Goal: Find specific page/section: Find specific page/section

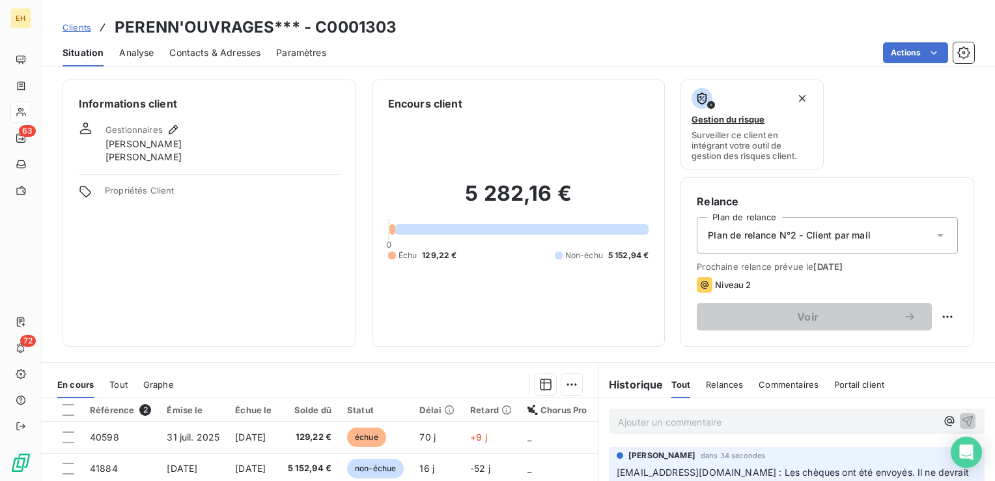
scroll to position [130, 0]
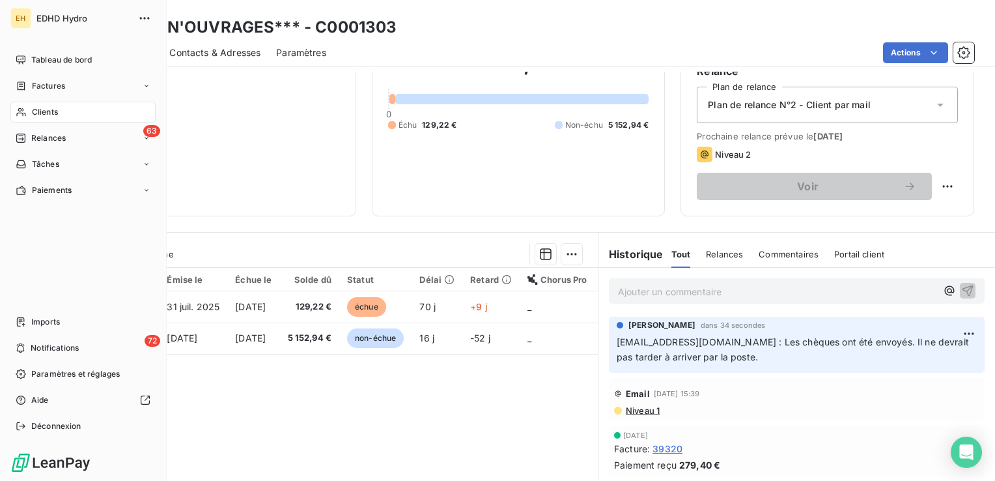
click at [39, 113] on span "Clients" at bounding box center [45, 112] width 26 height 12
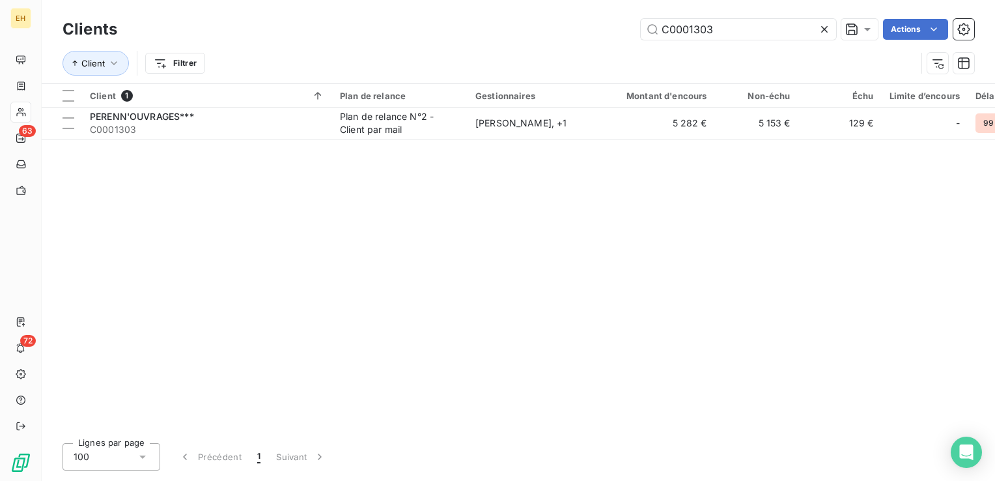
drag, startPoint x: 733, startPoint y: 33, endPoint x: 615, endPoint y: 20, distance: 118.7
click at [613, 22] on div "C0001303 Actions" at bounding box center [553, 29] width 841 height 21
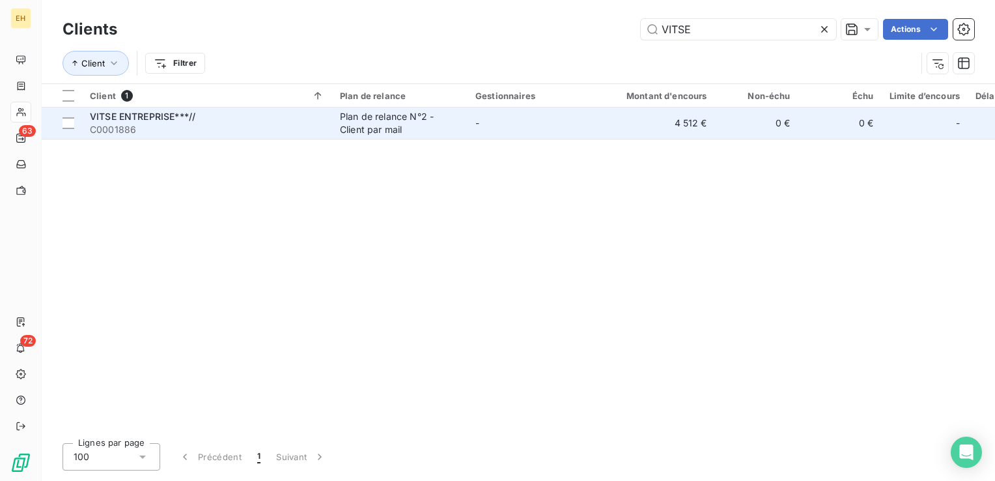
type input "VITSE"
click at [315, 135] on span "C0001886" at bounding box center [207, 129] width 234 height 13
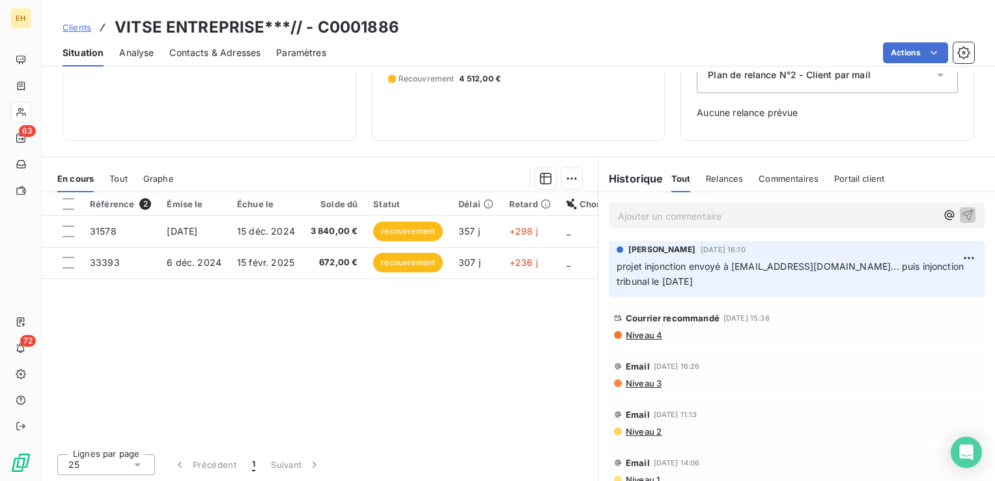
click at [645, 333] on span "Niveau 4" at bounding box center [644, 335] width 38 height 10
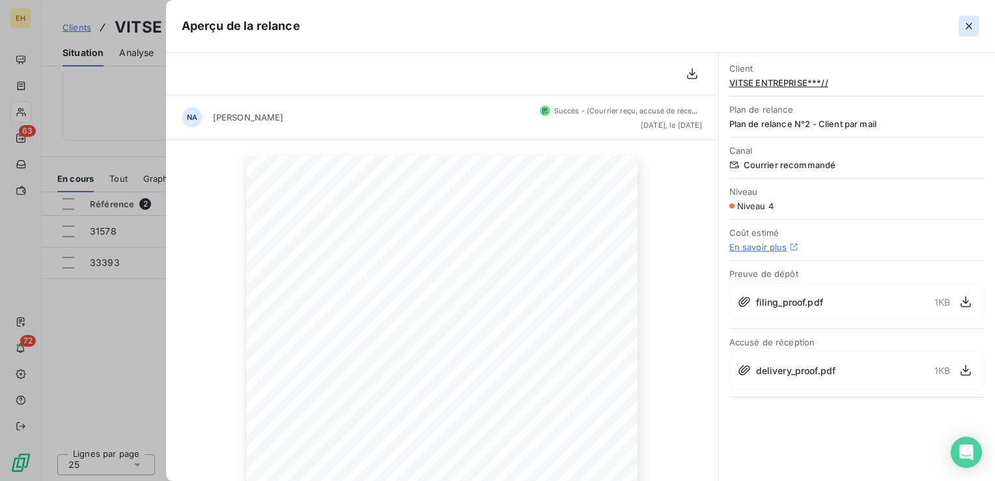
click at [968, 25] on icon "button" at bounding box center [969, 26] width 7 height 7
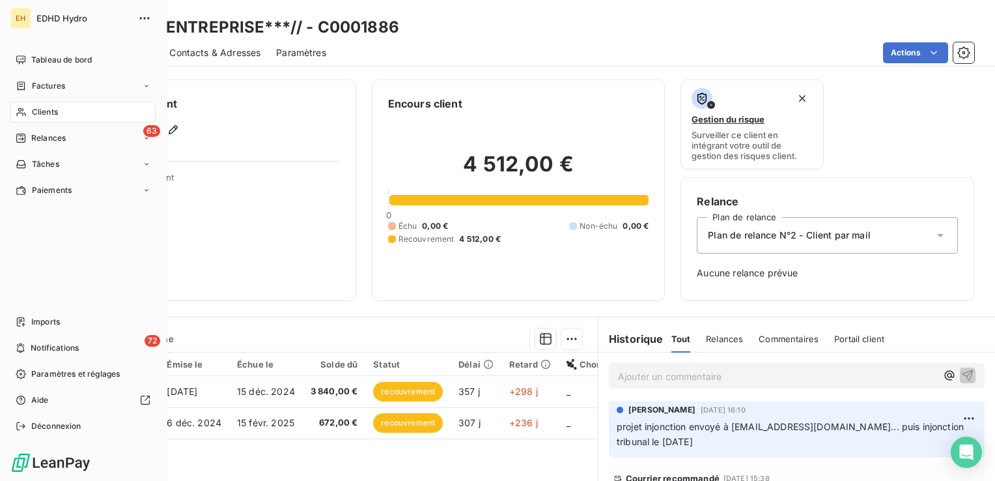
click at [41, 114] on span "Clients" at bounding box center [45, 112] width 26 height 12
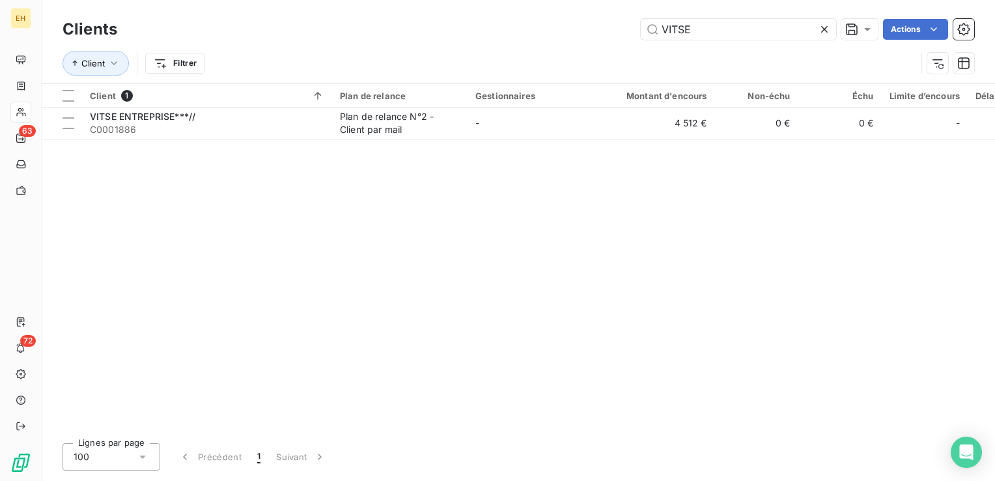
drag, startPoint x: 691, startPoint y: 30, endPoint x: 469, endPoint y: 23, distance: 222.2
click at [469, 23] on div "VITSE Actions" at bounding box center [553, 29] width 841 height 21
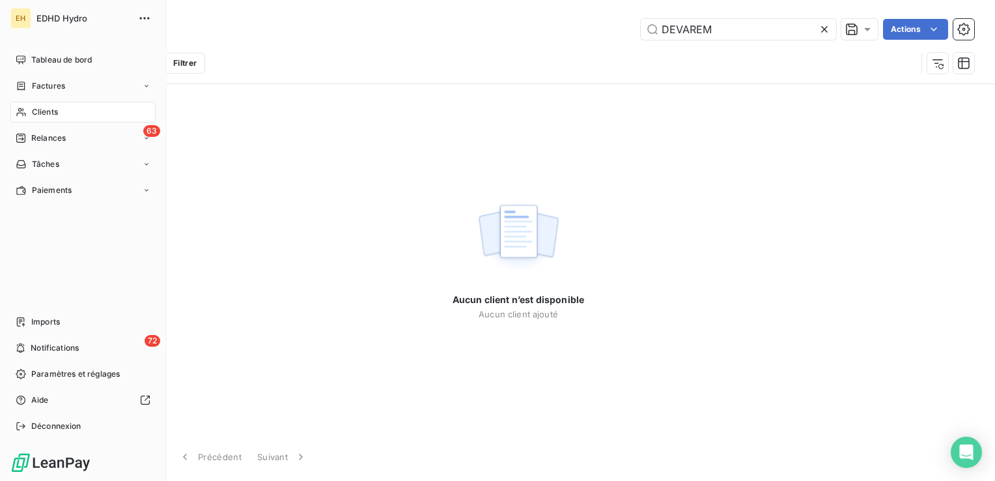
click at [57, 109] on span "Clients" at bounding box center [45, 112] width 26 height 12
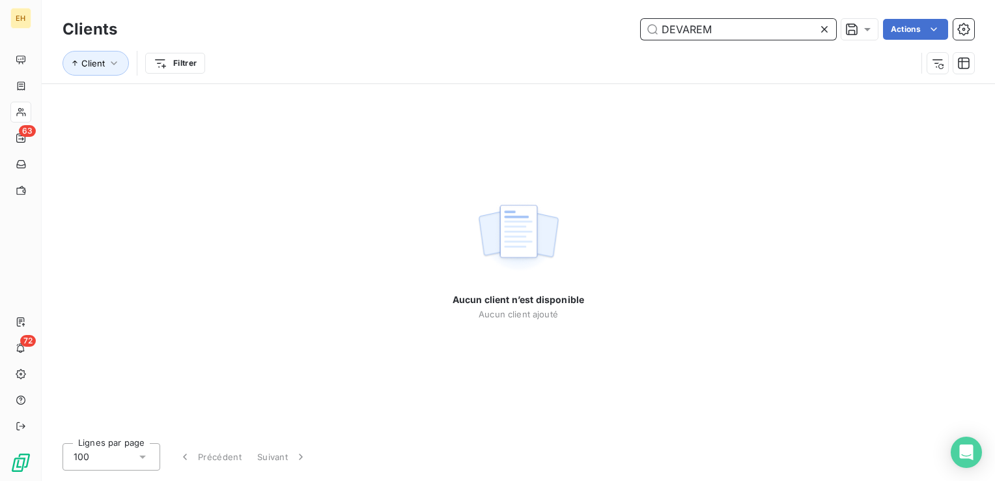
drag, startPoint x: 720, startPoint y: 33, endPoint x: 480, endPoint y: 26, distance: 240.4
click at [480, 26] on div "DEVAREM Actions" at bounding box center [553, 29] width 841 height 21
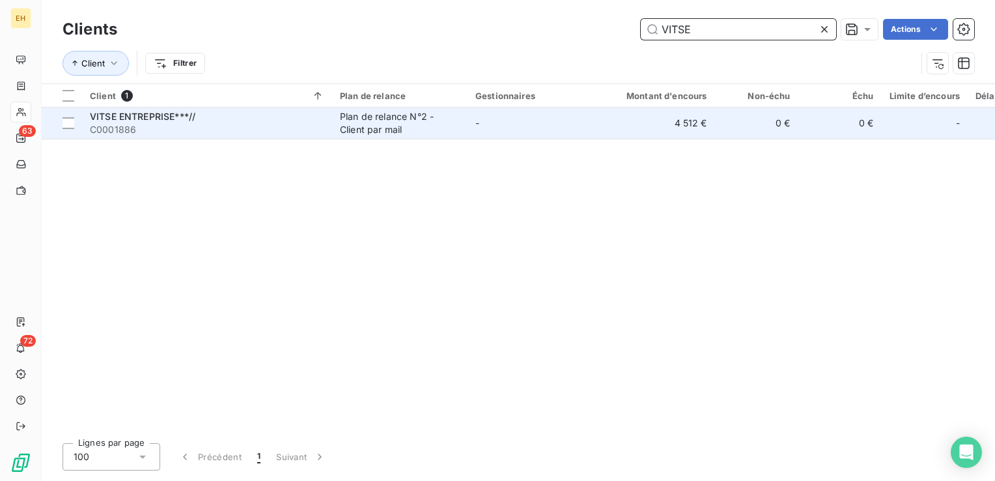
type input "VITSE"
click at [353, 118] on div "Plan de relance N°2 - Client par mail" at bounding box center [400, 123] width 120 height 26
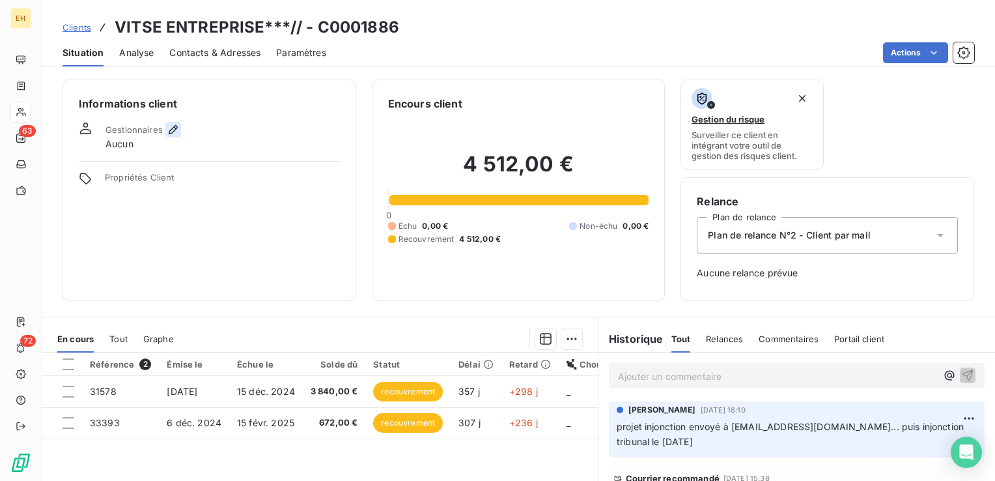
click at [172, 128] on icon "button" at bounding box center [173, 129] width 13 height 13
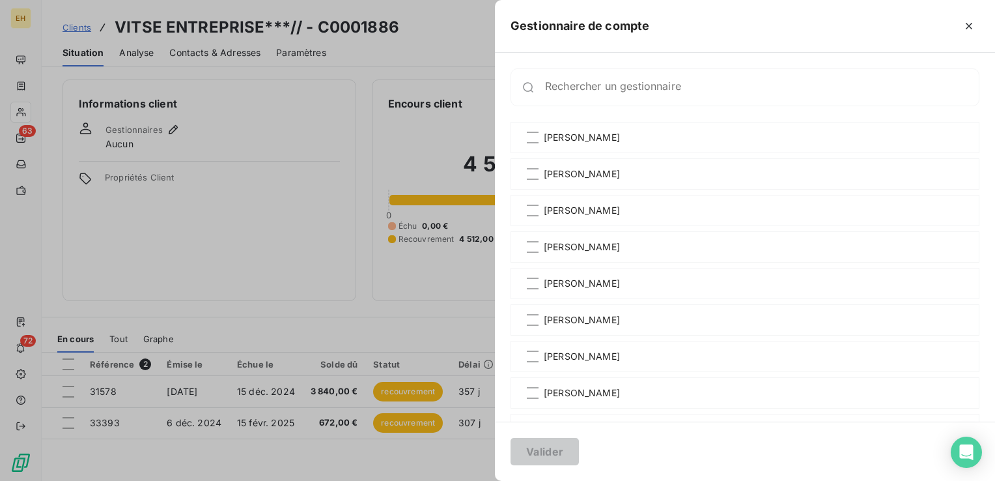
click at [184, 130] on div at bounding box center [497, 240] width 995 height 481
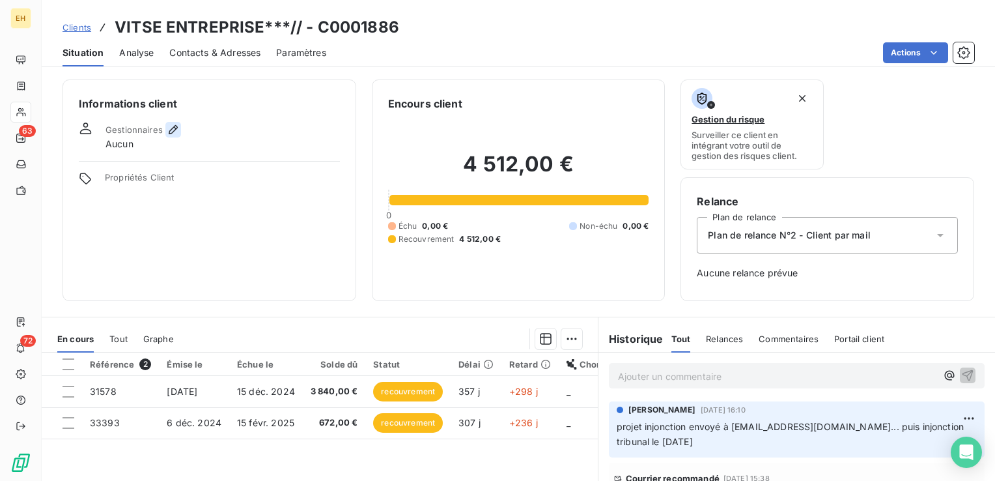
click at [167, 128] on icon "button" at bounding box center [173, 129] width 13 height 13
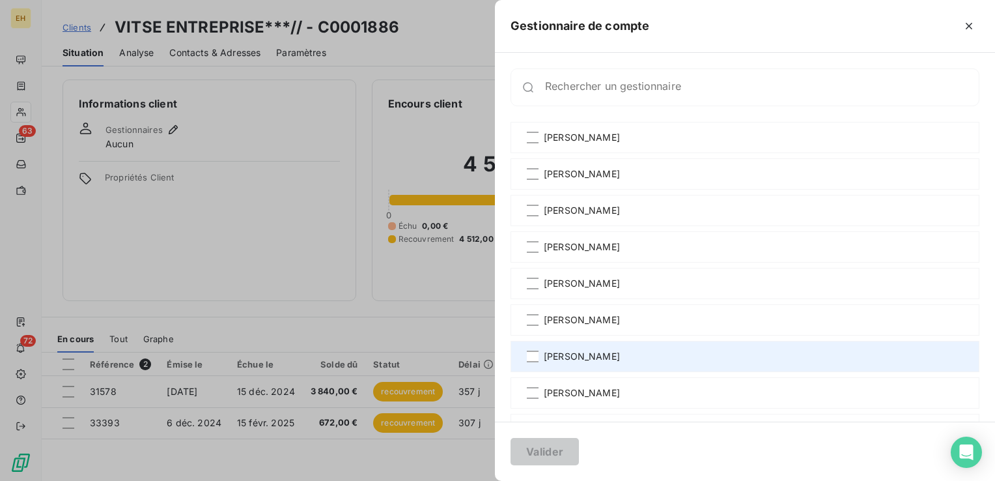
click at [535, 363] on div "[PERSON_NAME]" at bounding box center [745, 356] width 469 height 31
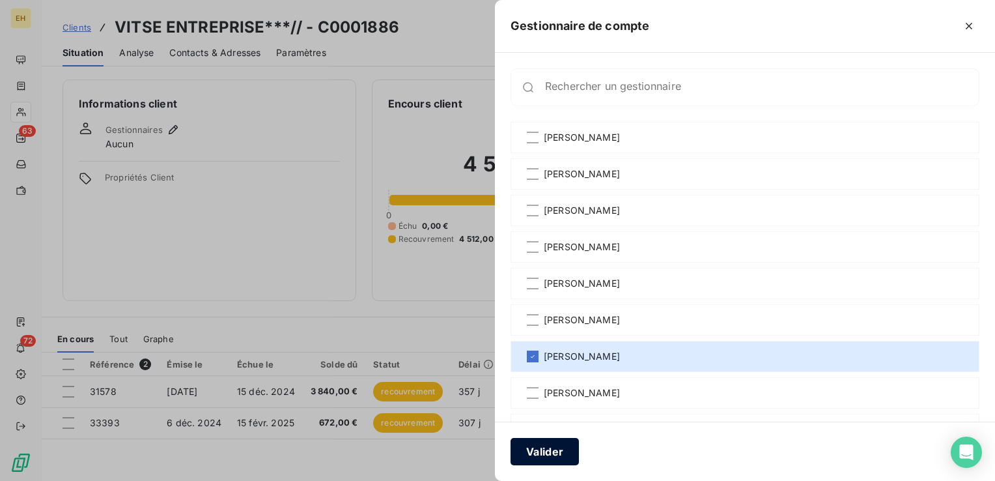
click at [570, 448] on button "Valider" at bounding box center [545, 451] width 68 height 27
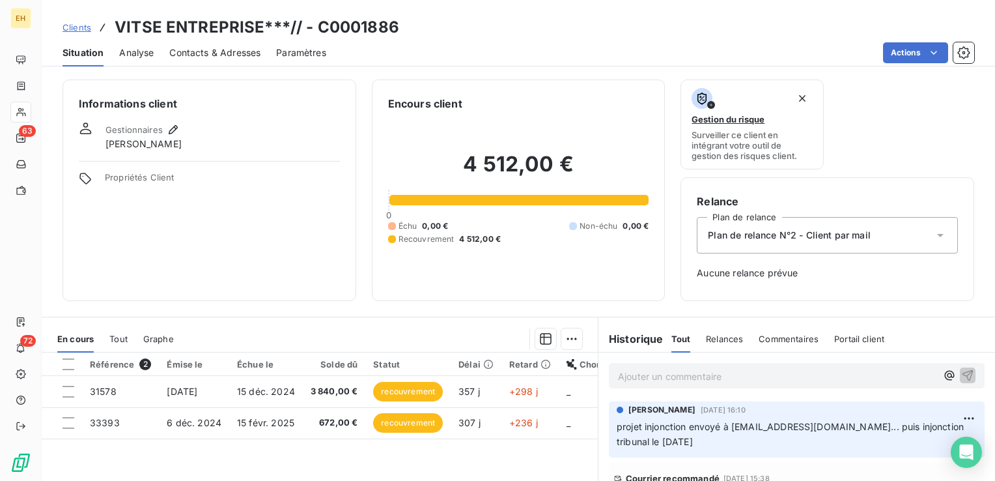
click at [358, 75] on div "Informations client Gestionnaires [PERSON_NAME] Propriétés Client Encours clien…" at bounding box center [518, 276] width 953 height 409
click at [221, 207] on div "Informations client Gestionnaires [PERSON_NAME] Propriétés Client" at bounding box center [210, 189] width 294 height 221
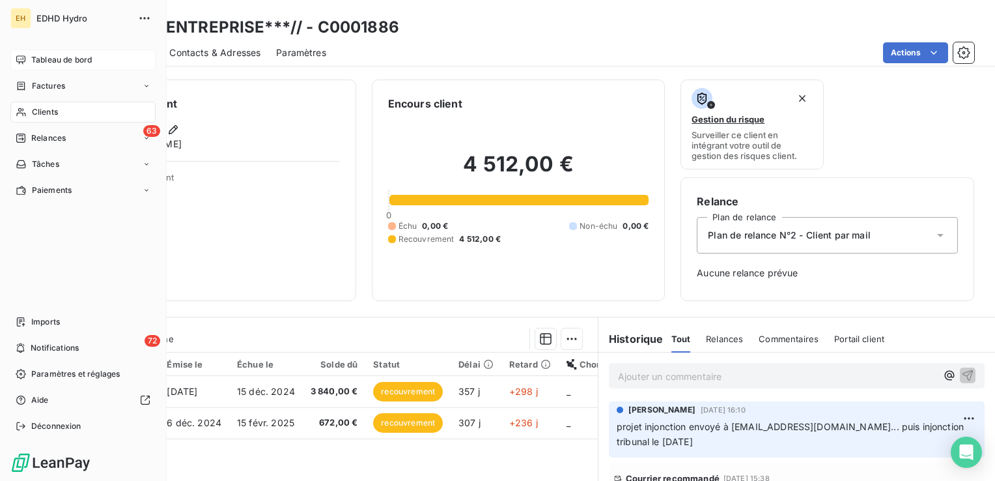
click at [60, 56] on span "Tableau de bord" at bounding box center [61, 60] width 61 height 12
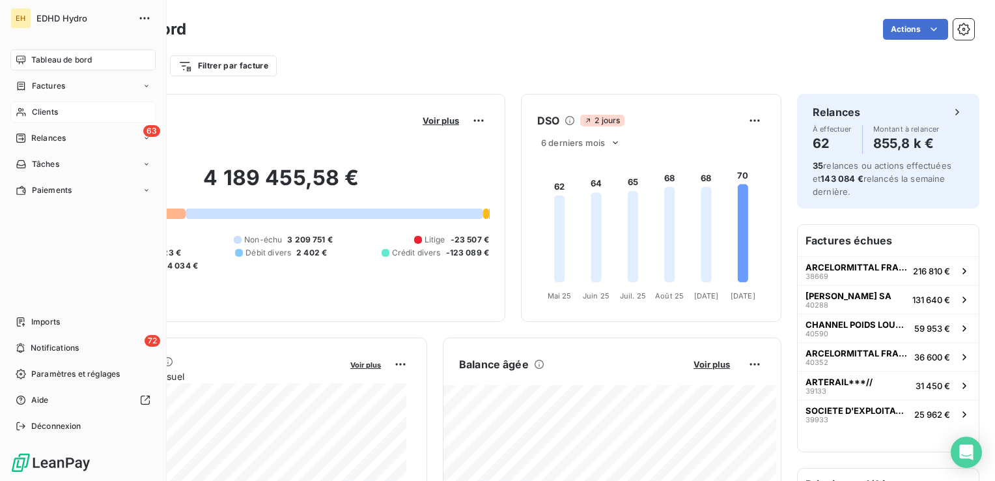
click at [26, 109] on icon at bounding box center [21, 112] width 11 height 10
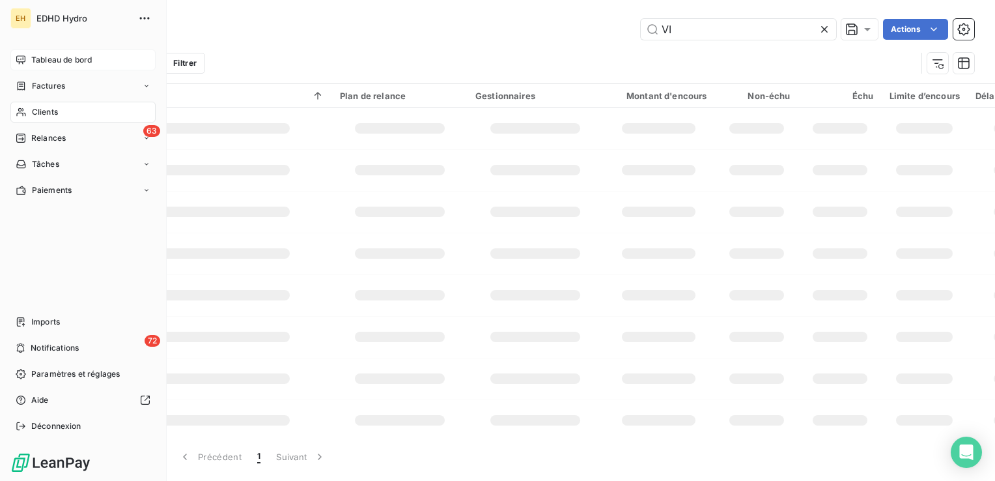
type input "V"
click at [34, 111] on span "Clients" at bounding box center [45, 112] width 26 height 12
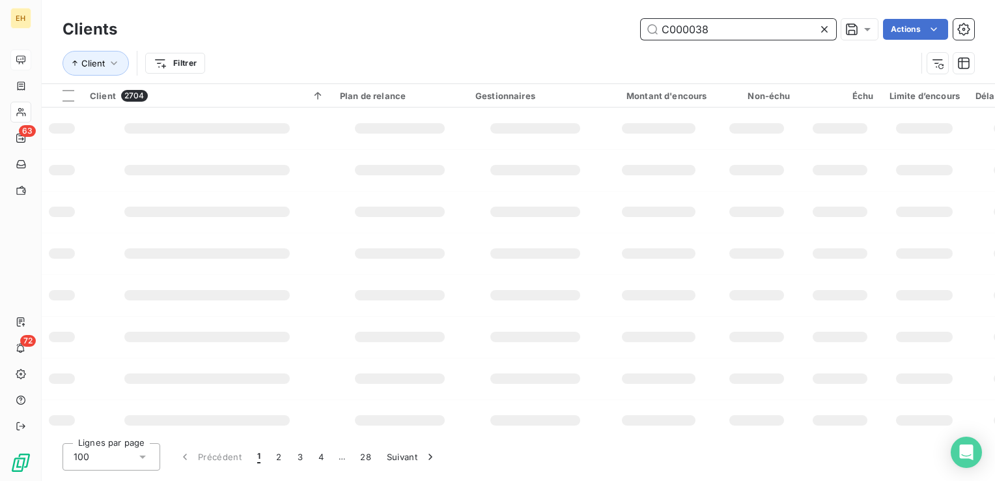
click at [686, 31] on input "C000038" at bounding box center [738, 29] width 195 height 21
type input "C0000038"
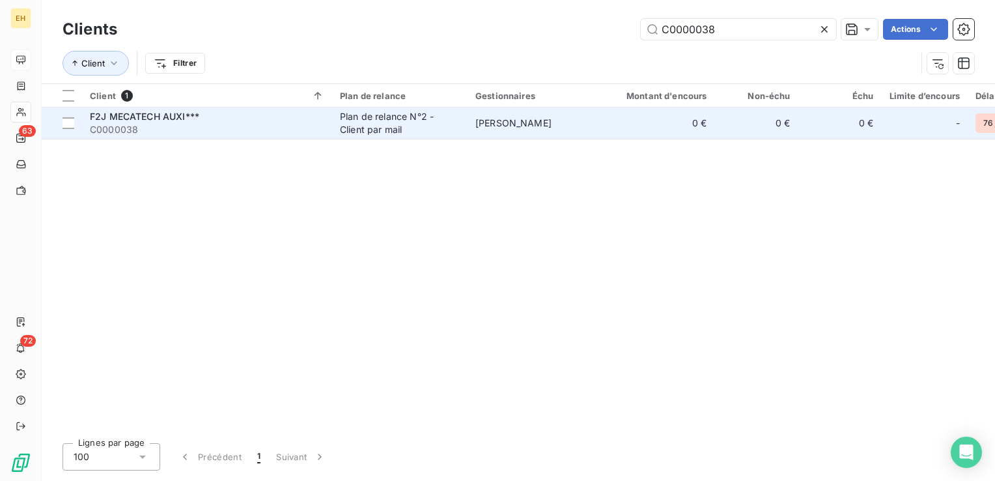
click at [195, 121] on span "F2J MECATECH AUXI***" at bounding box center [144, 116] width 109 height 11
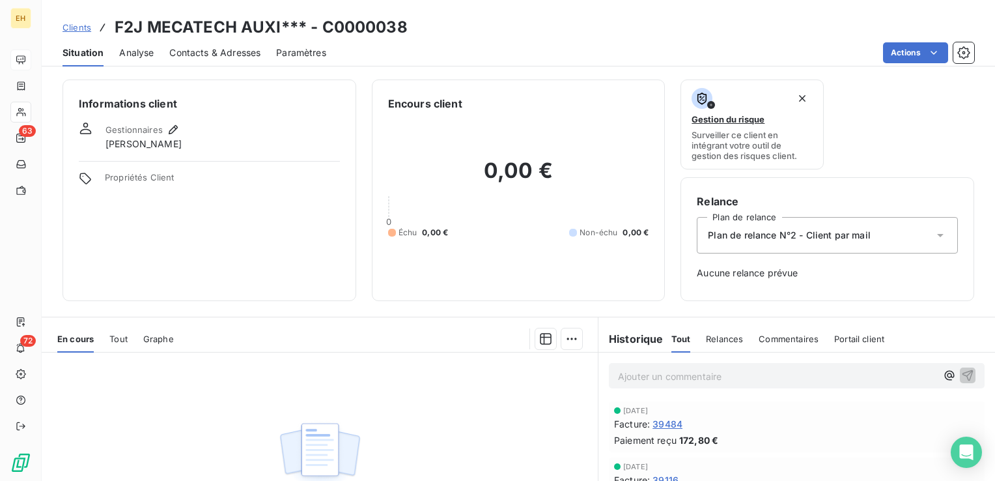
click at [213, 49] on span "Contacts & Adresses" at bounding box center [214, 52] width 91 height 13
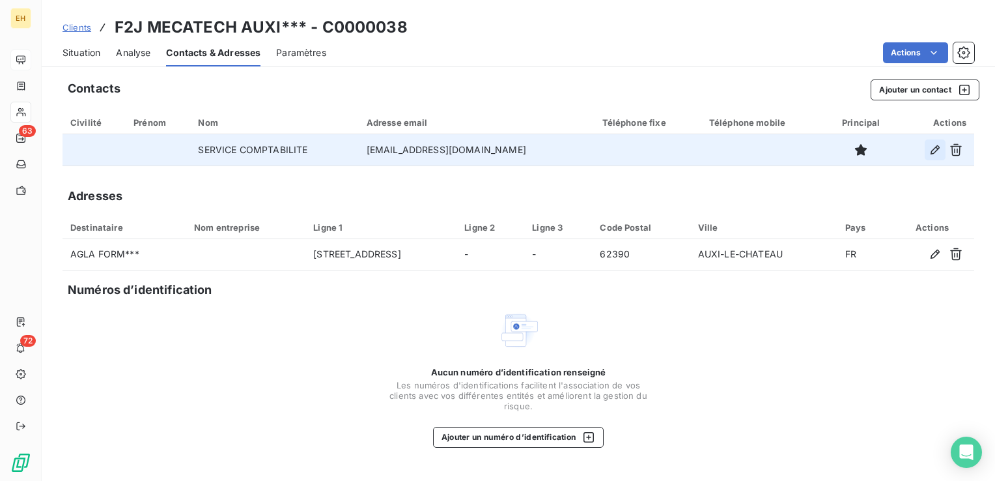
click at [938, 152] on icon "button" at bounding box center [935, 149] width 13 height 13
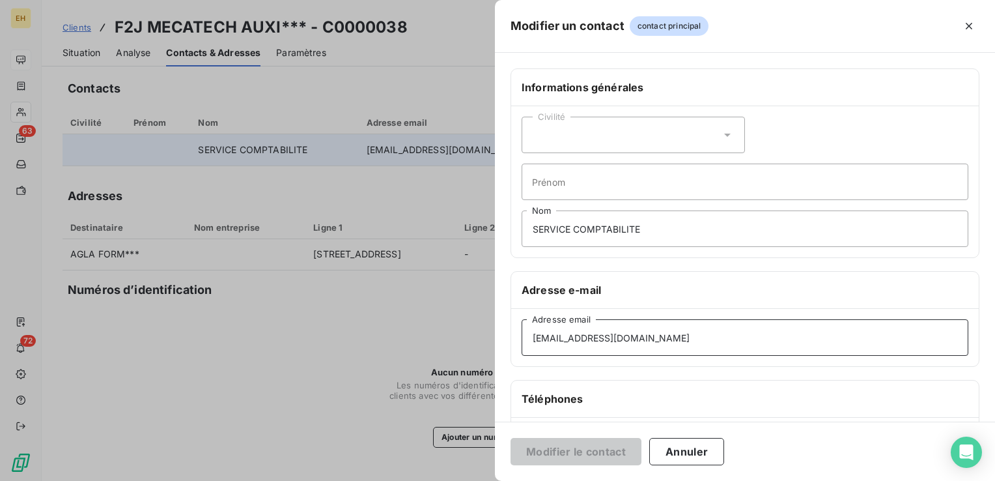
drag, startPoint x: 740, startPoint y: 348, endPoint x: 364, endPoint y: 348, distance: 375.8
click at [365, 480] on div "Modifier un contact contact principal Informations générales Civilité Prénom SE…" at bounding box center [497, 481] width 995 height 0
drag, startPoint x: 711, startPoint y: 341, endPoint x: 320, endPoint y: 466, distance: 411.1
click at [439, 480] on div "Modifier un contact contact principal Informations générales Civilité Prénom SE…" at bounding box center [497, 481] width 995 height 0
paste input "mpta"
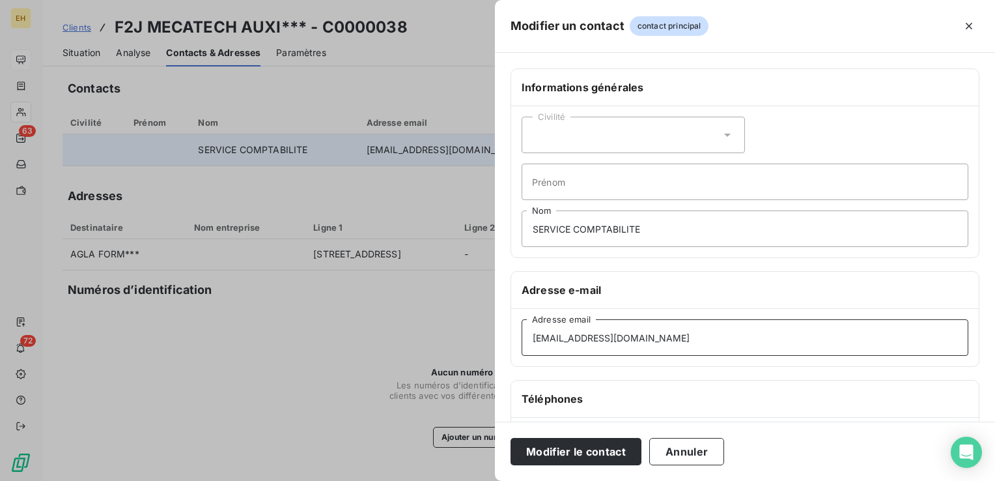
type input "[EMAIL_ADDRESS][DOMAIN_NAME]"
click at [511, 438] on button "Modifier le contact" at bounding box center [576, 451] width 131 height 27
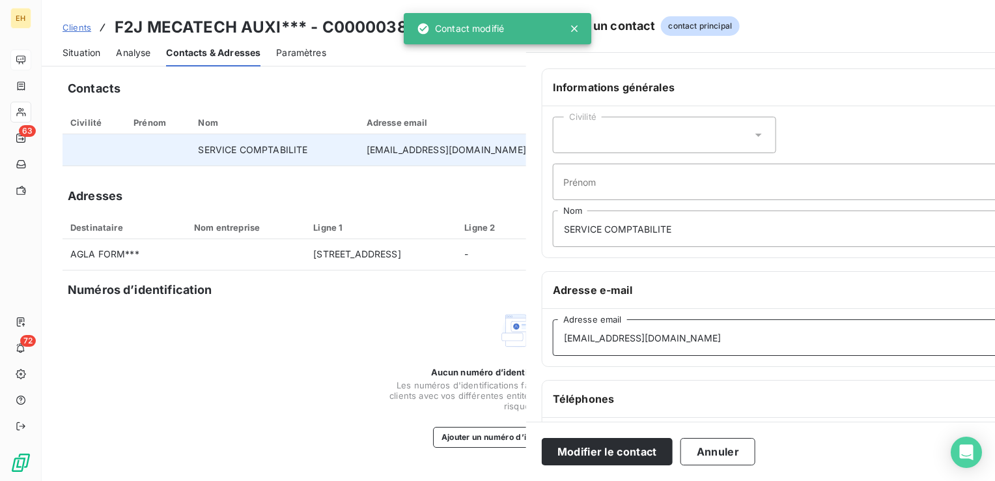
click at [542, 438] on button "Modifier le contact" at bounding box center [607, 451] width 131 height 27
click button "Modifier le contact" at bounding box center [607, 451] width 131 height 27
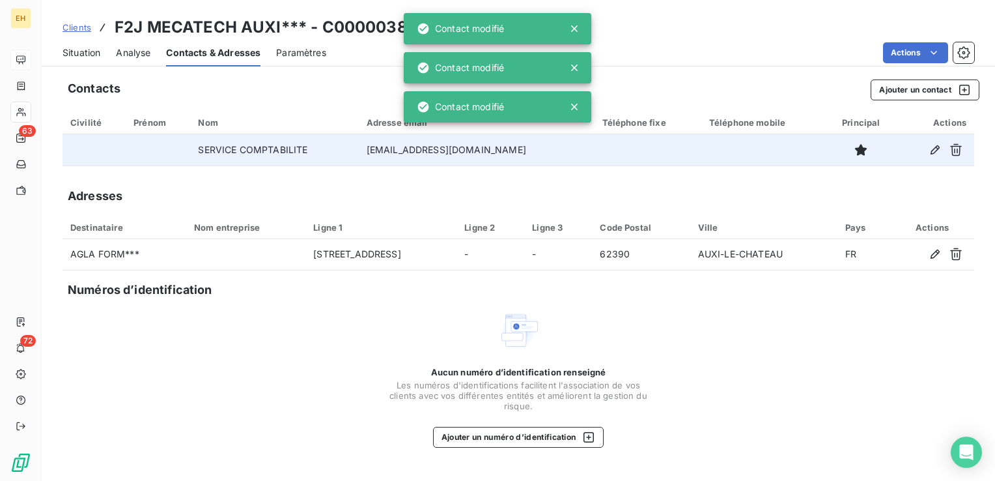
click at [302, 184] on div "Contacts Ajouter un contact Civilité Prénom Nom Adresse email Téléphone fixe Té…" at bounding box center [518, 276] width 953 height 409
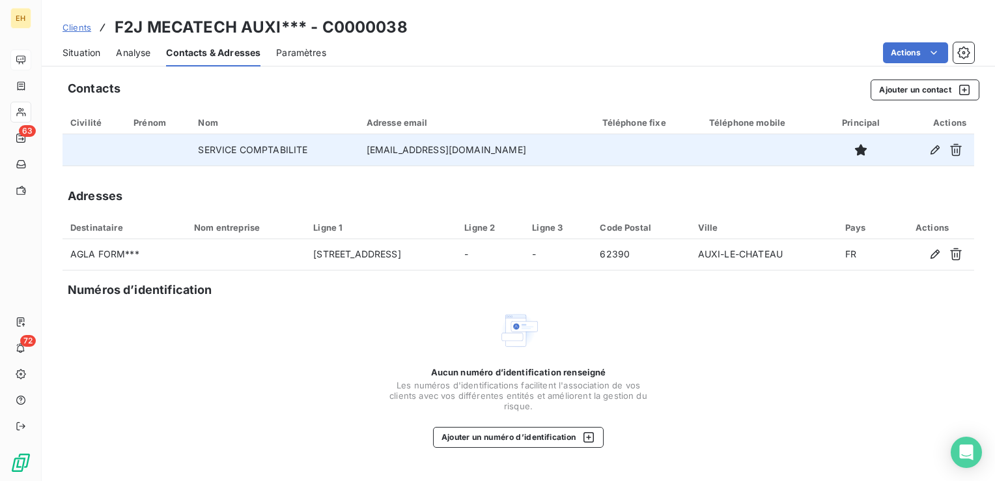
click at [70, 27] on span "Clients" at bounding box center [77, 27] width 29 height 10
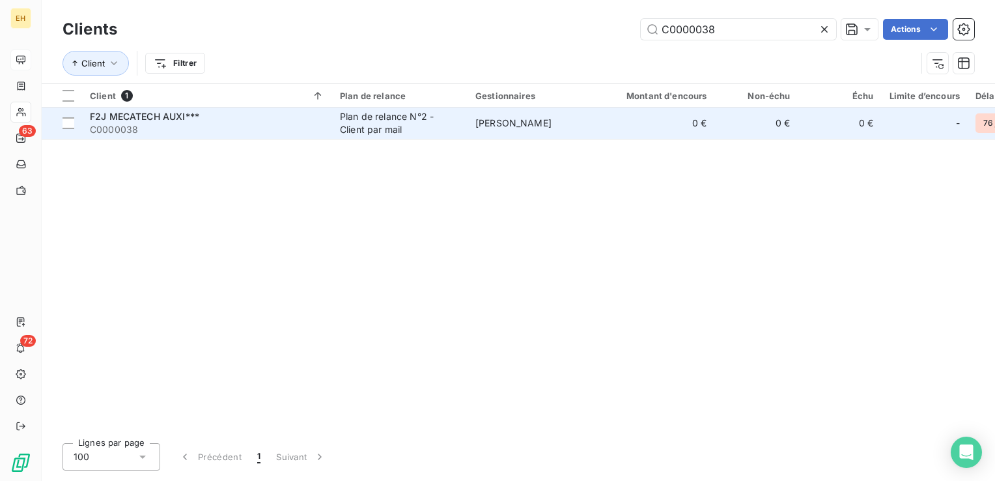
click at [95, 119] on span "F2J MECATECH AUXI***" at bounding box center [144, 116] width 109 height 11
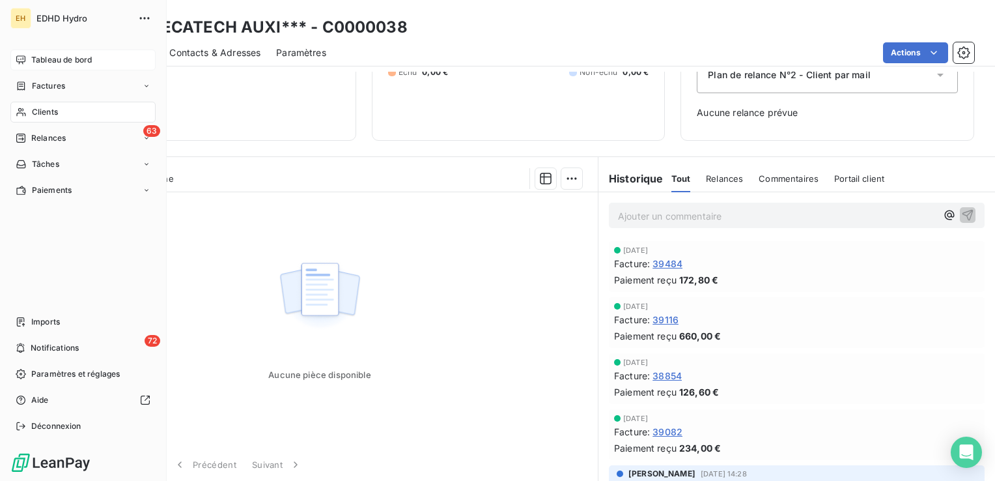
click at [39, 58] on span "Tableau de bord" at bounding box center [61, 60] width 61 height 12
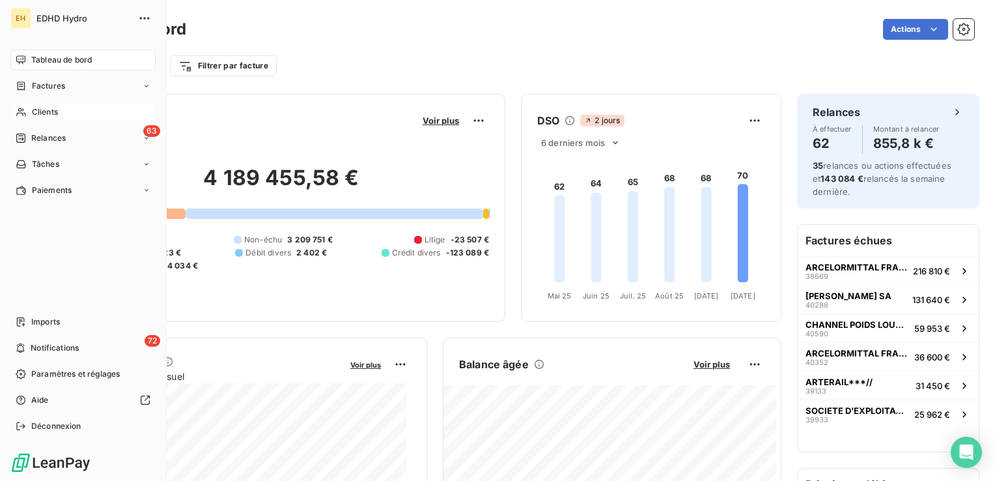
click at [42, 115] on span "Clients" at bounding box center [45, 112] width 26 height 12
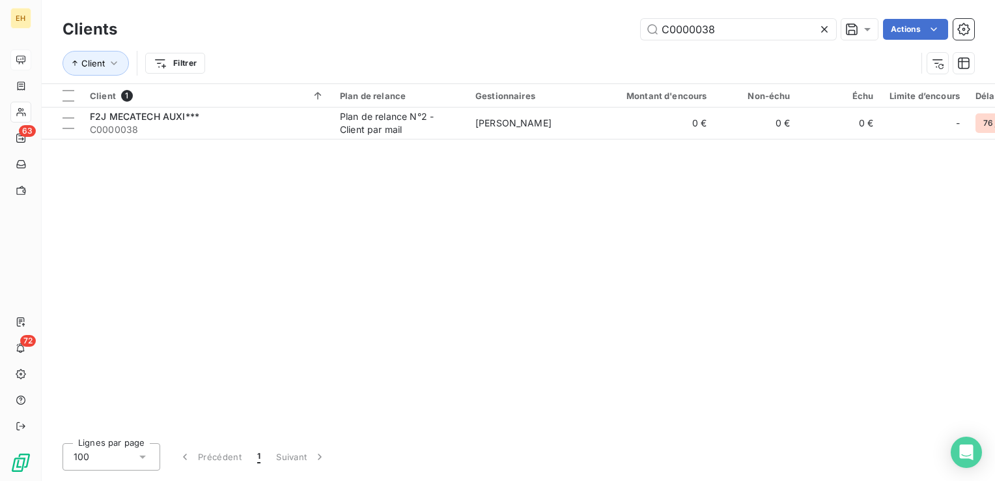
drag, startPoint x: 706, startPoint y: 33, endPoint x: 606, endPoint y: 41, distance: 100.6
click at [606, 41] on div "Clients C0000038 Actions" at bounding box center [519, 29] width 912 height 27
click at [719, 31] on input "C0000038" at bounding box center [738, 29] width 195 height 21
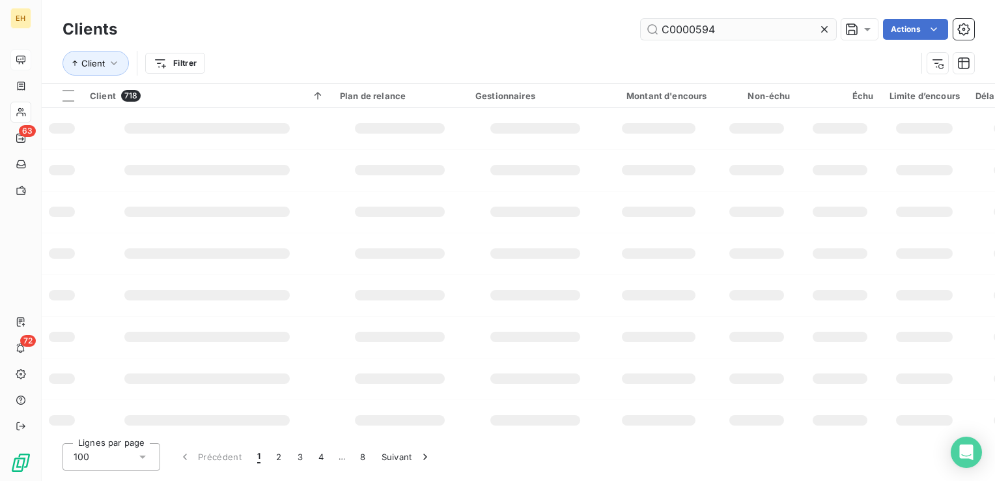
type input "C0000594"
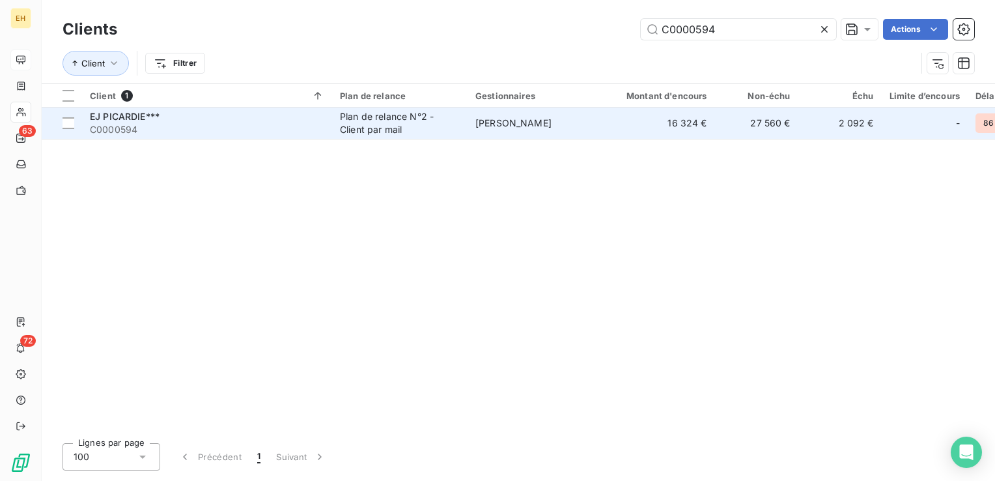
click at [243, 132] on span "C0000594" at bounding box center [207, 129] width 234 height 13
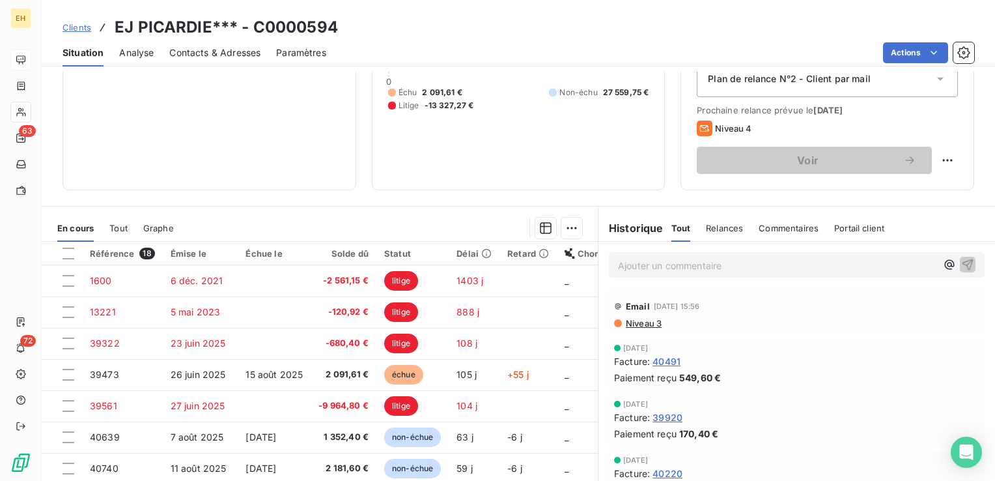
scroll to position [195, 0]
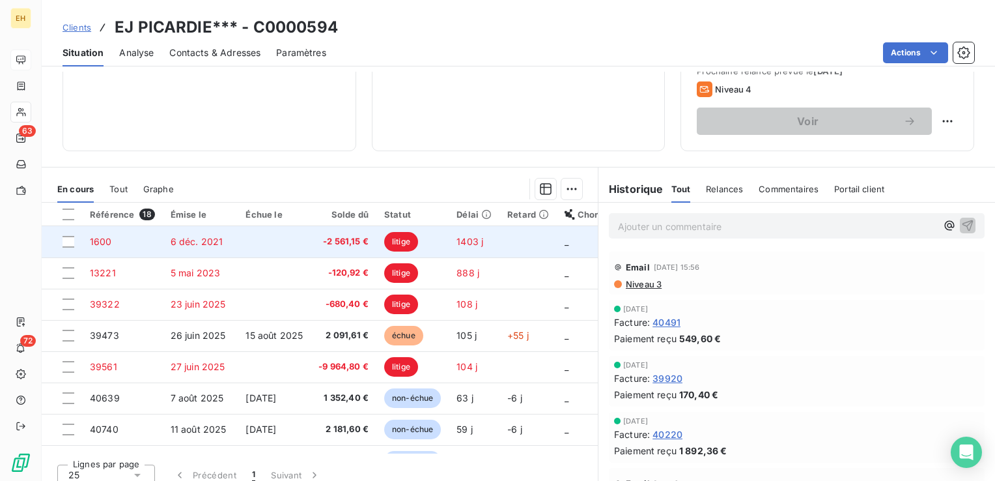
click at [196, 249] on td "6 déc. 2021" at bounding box center [201, 241] width 76 height 31
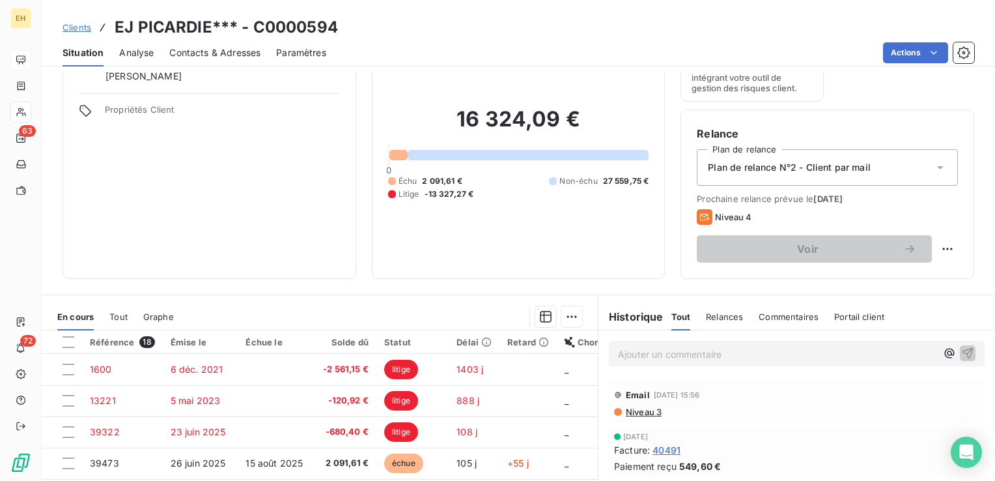
scroll to position [195, 0]
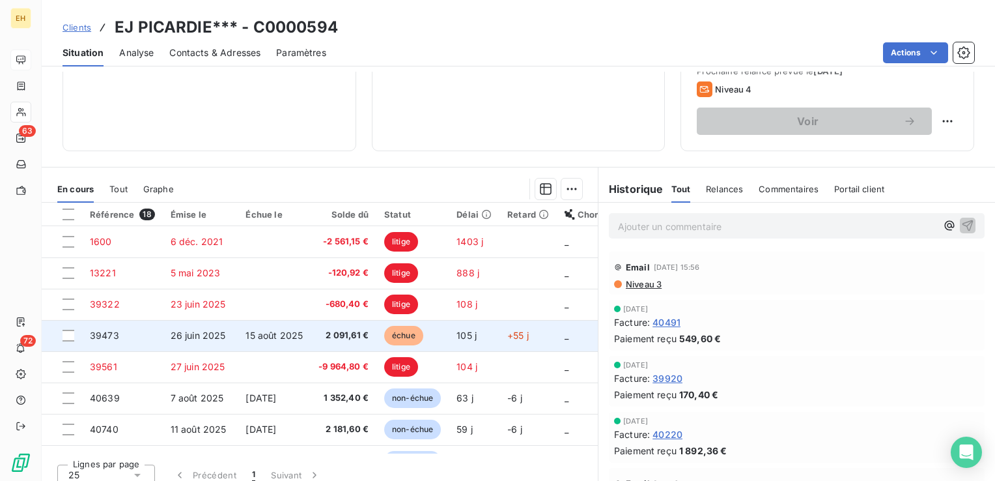
click at [255, 332] on span "15 août 2025" at bounding box center [274, 335] width 57 height 11
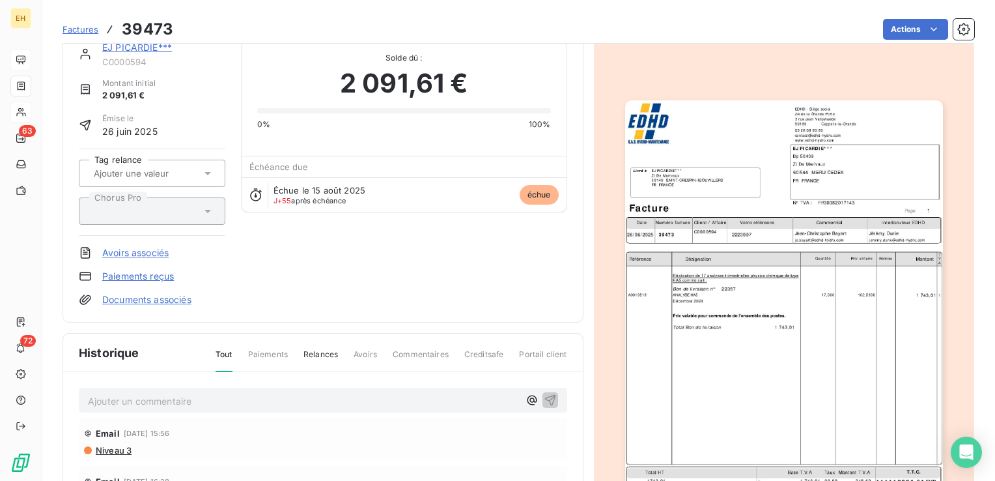
scroll to position [132, 0]
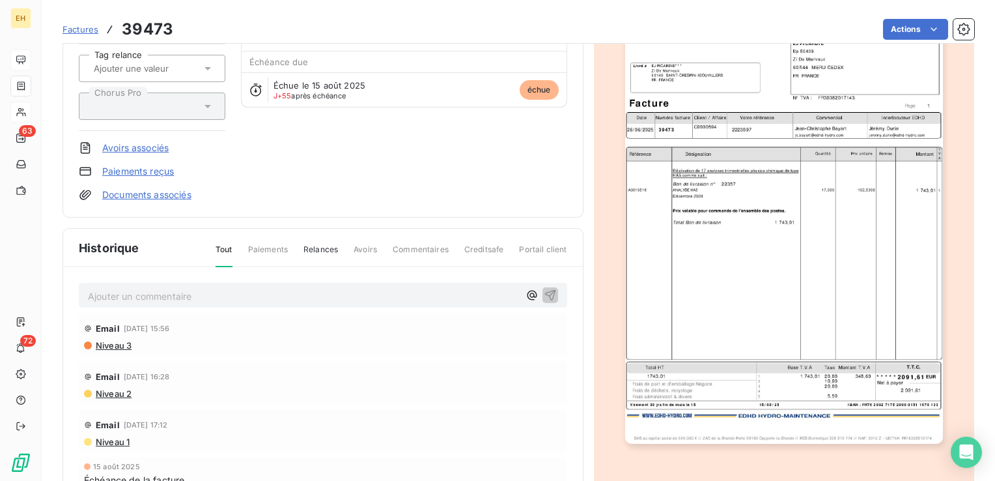
click at [156, 293] on p "Ajouter un commentaire ﻿" at bounding box center [303, 296] width 431 height 16
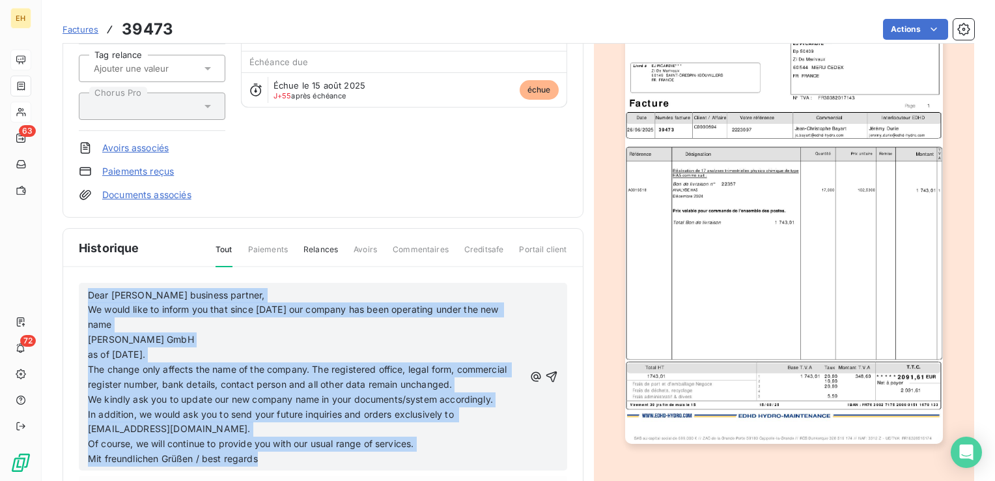
drag, startPoint x: 262, startPoint y: 452, endPoint x: -3, endPoint y: 212, distance: 356.8
click at [0, 212] on html "EH 63 72 Factures 39473 Actions EJ PICARDIE*** C0000594 Montant initial 2 091,6…" at bounding box center [497, 240] width 995 height 481
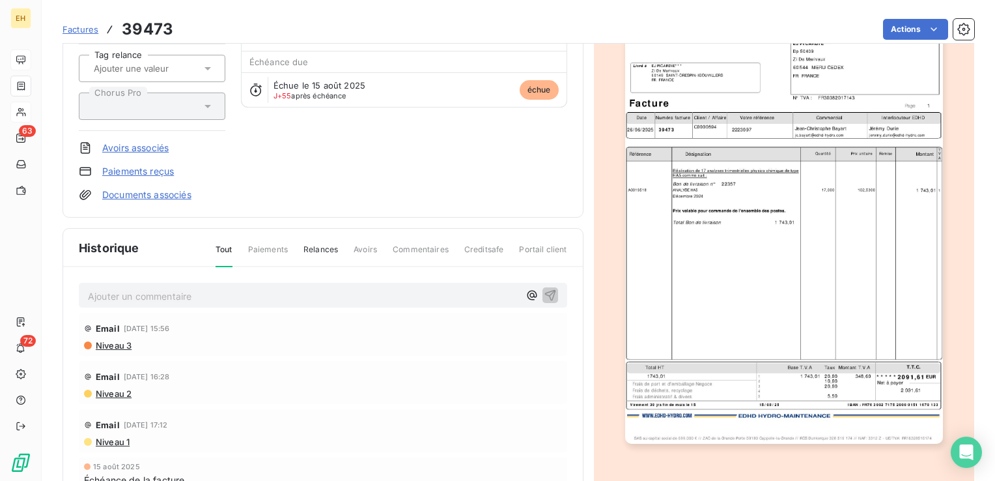
click at [339, 294] on p "Ajouter un commentaire ﻿" at bounding box center [303, 296] width 431 height 16
click at [371, 304] on div "[PERSON_NAME] <[PERSON_NAME][EMAIL_ADDRESS][DOMAIN_NAME]> :" at bounding box center [323, 295] width 488 height 24
click at [371, 298] on p "[PERSON_NAME] <[PERSON_NAME][EMAIL_ADDRESS][DOMAIN_NAME]> :" at bounding box center [303, 295] width 431 height 15
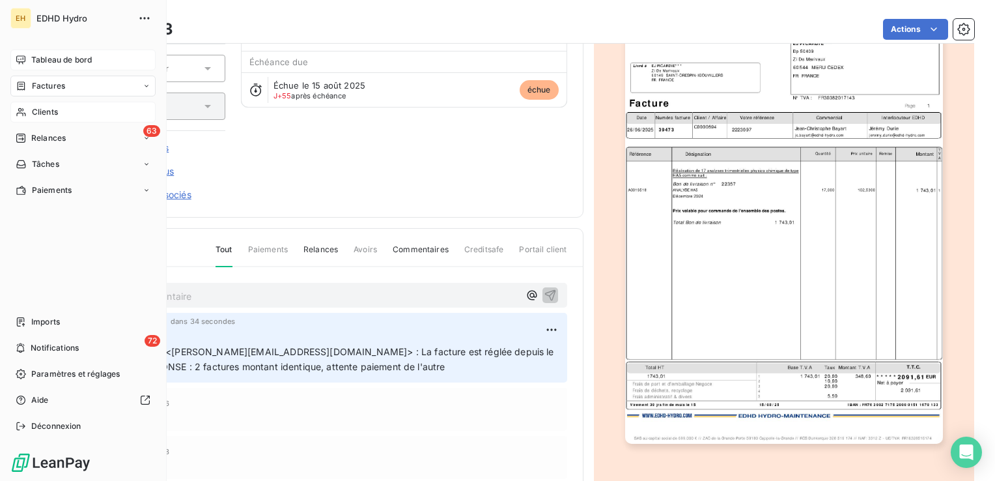
click at [52, 111] on span "Clients" at bounding box center [45, 112] width 26 height 12
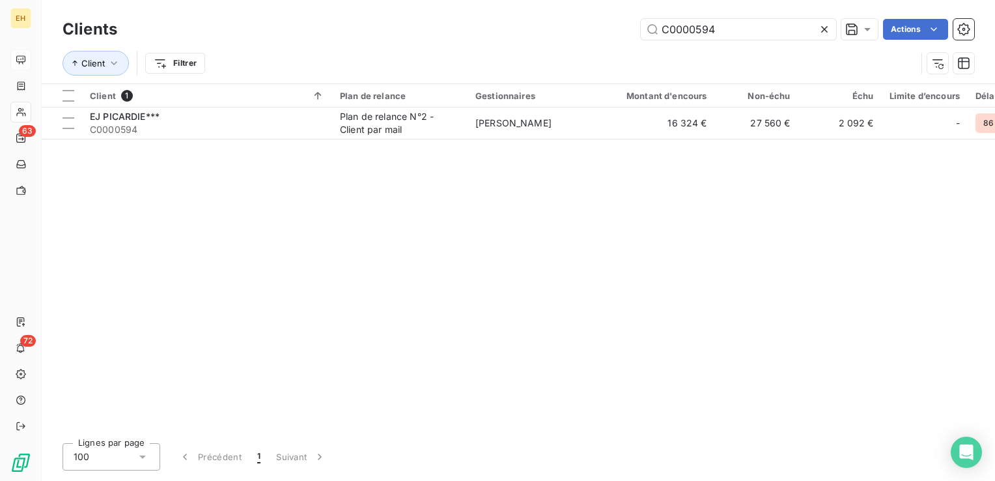
drag, startPoint x: 700, startPoint y: 27, endPoint x: 490, endPoint y: 10, distance: 210.4
click at [493, 10] on div "Clients C0000594 Actions Client Filtrer" at bounding box center [518, 41] width 953 height 83
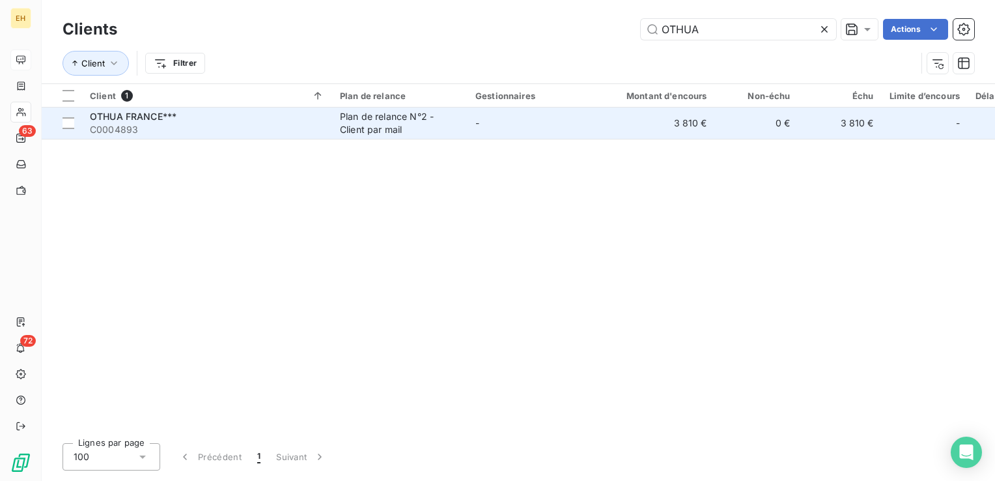
type input "OTHUA"
click at [411, 126] on div "Plan de relance N°2 - Client par mail" at bounding box center [400, 123] width 120 height 26
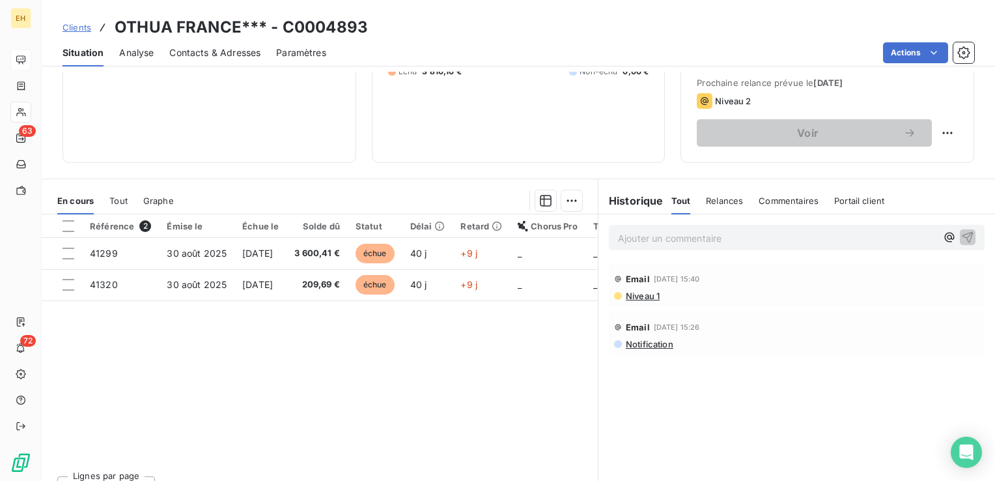
scroll to position [195, 0]
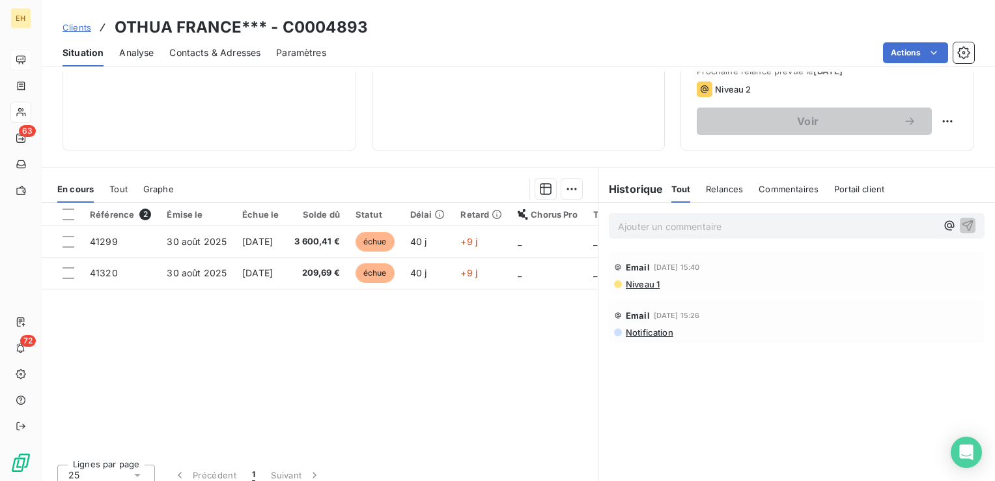
click at [671, 226] on p "Ajouter un commentaire ﻿" at bounding box center [777, 226] width 318 height 16
click at [844, 218] on p "[PERSON_NAME] <[EMAIL_ADDRESS][DOMAIN_NAME]> :" at bounding box center [777, 225] width 318 height 15
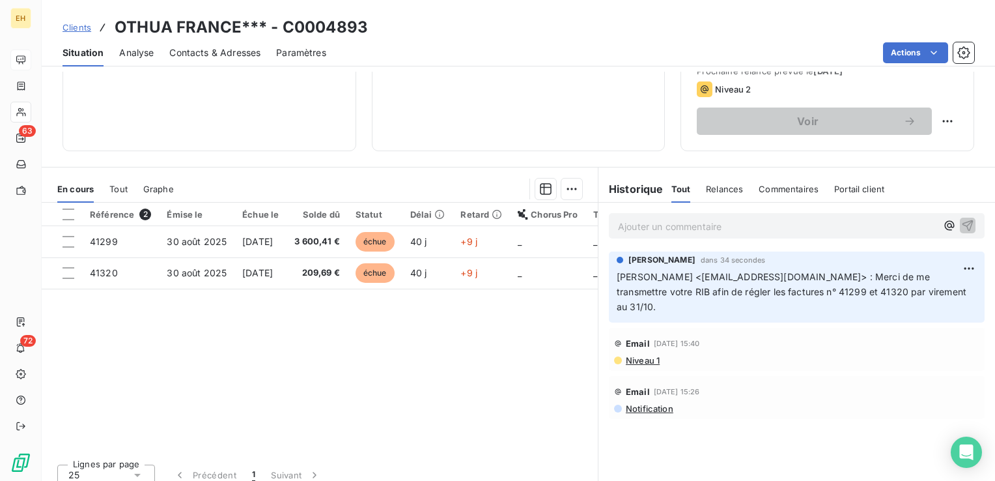
click at [852, 286] on span "[PERSON_NAME] <[EMAIL_ADDRESS][DOMAIN_NAME]> : Merci de me transmettre votre RI…" at bounding box center [793, 291] width 352 height 41
click at [961, 268] on html "EH 63 72 Clients OTHUA FRANCE*** - C0004893 Situation Analyse Contacts & Adress…" at bounding box center [497, 240] width 995 height 481
click at [924, 303] on div "Editer" at bounding box center [928, 296] width 73 height 21
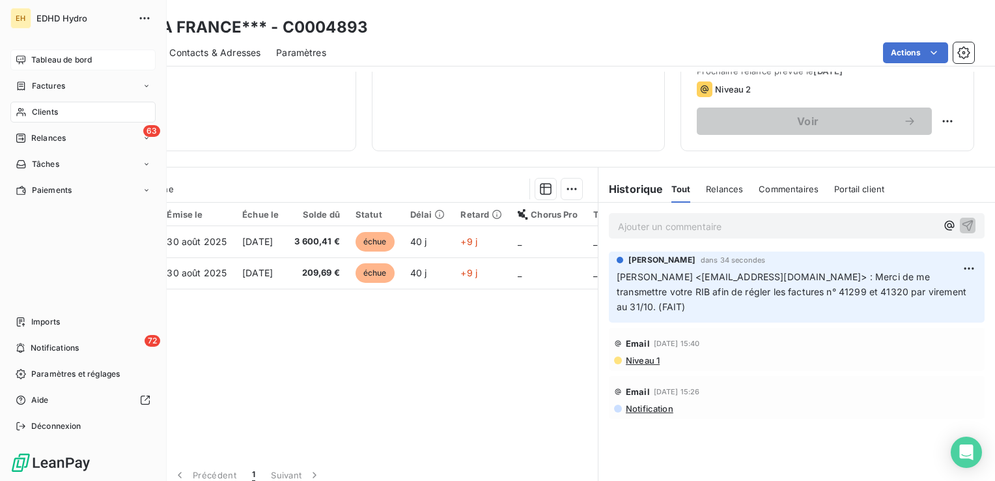
click at [27, 108] on div "Clients" at bounding box center [82, 112] width 145 height 21
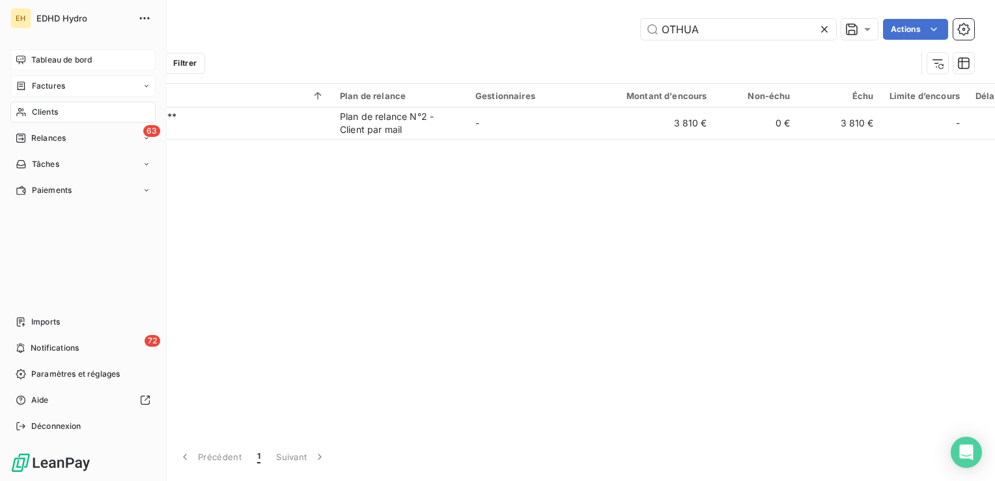
click at [50, 83] on span "Factures" at bounding box center [48, 86] width 33 height 12
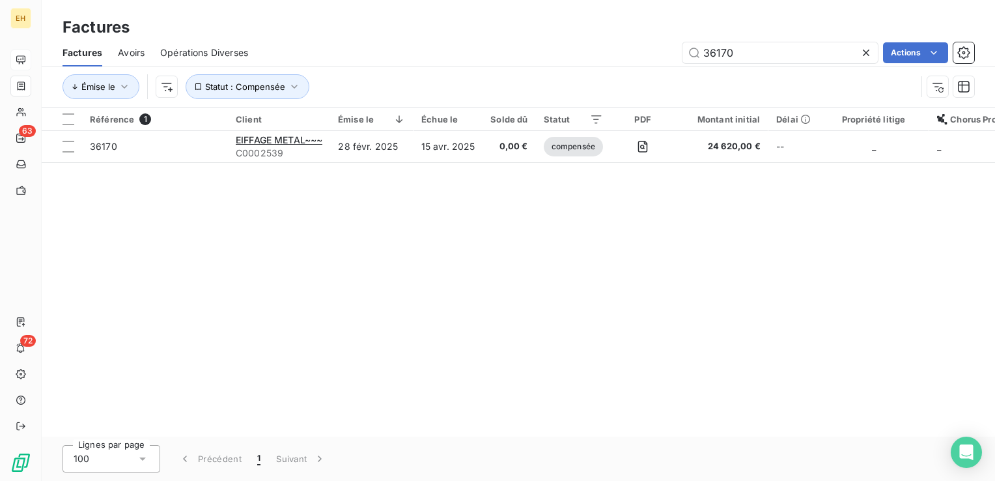
drag, startPoint x: 662, startPoint y: 55, endPoint x: 546, endPoint y: 13, distance: 122.6
click at [544, 40] on div "Factures Avoirs Opérations Diverses 36170 Actions" at bounding box center [518, 52] width 953 height 27
type input "40275"
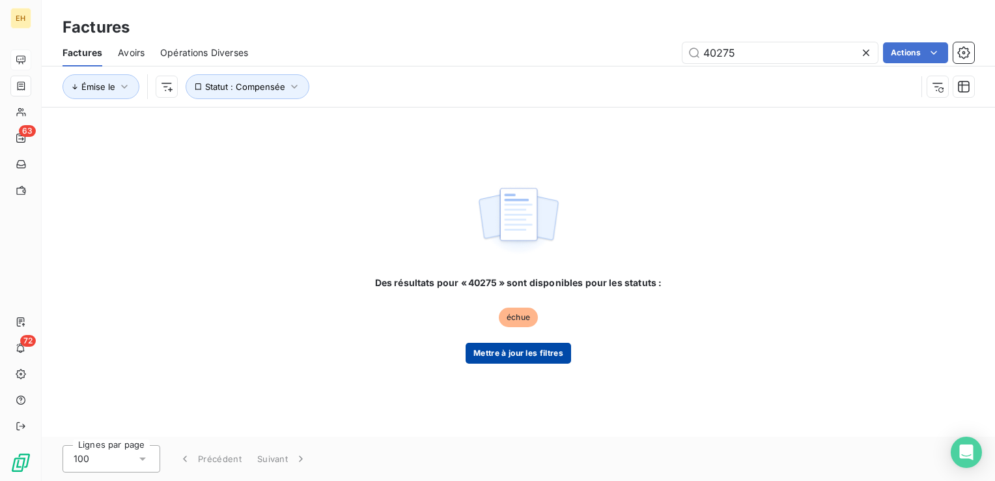
click at [523, 353] on button "Mettre à jour les filtres" at bounding box center [518, 353] width 105 height 21
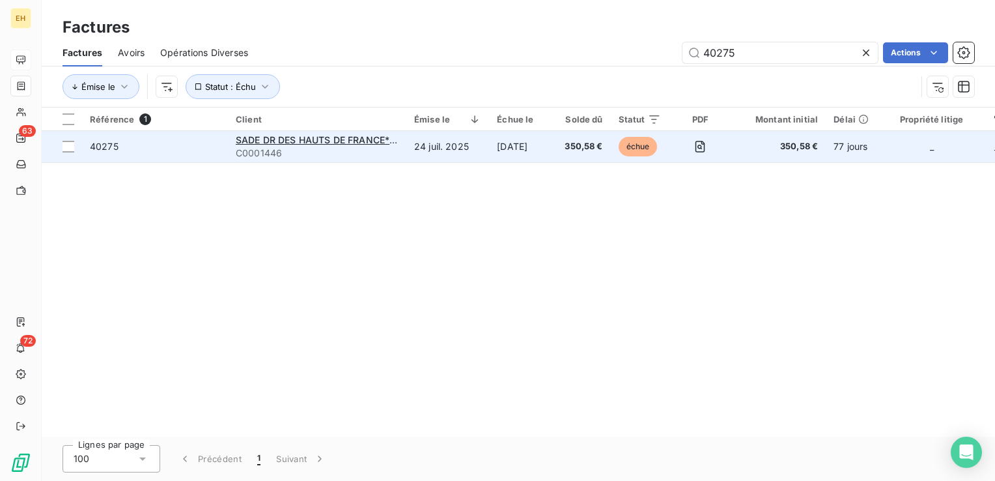
click at [136, 158] on td "40275" at bounding box center [155, 146] width 146 height 31
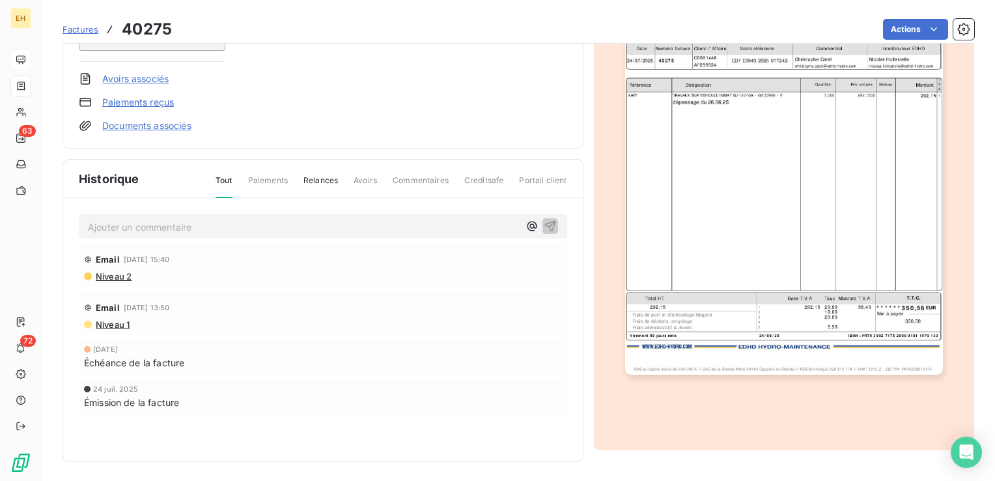
scroll to position [201, 0]
click at [214, 219] on p "Ajouter un commentaire ﻿" at bounding box center [303, 227] width 431 height 16
click at [313, 224] on p "[PERSON_NAME] <[EMAIL_ADDRESS][DOMAIN_NAME]> :" at bounding box center [303, 226] width 431 height 15
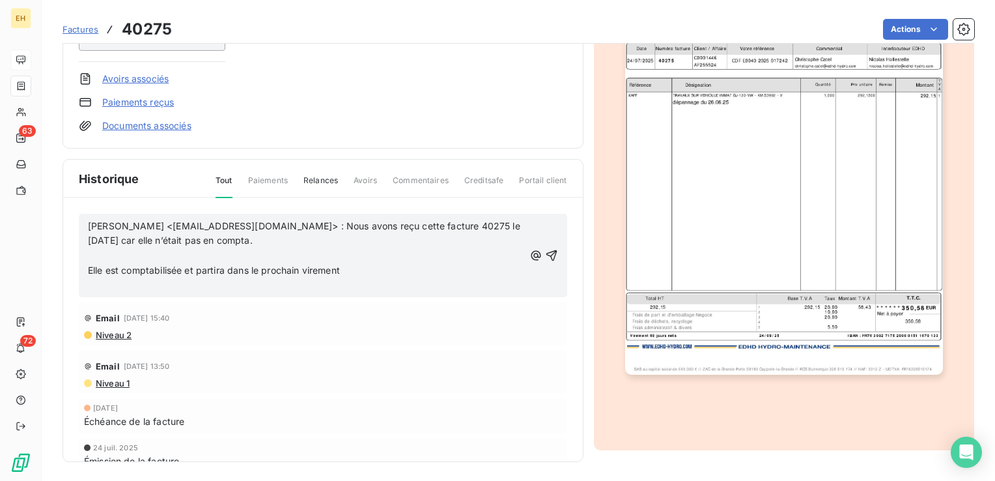
click at [326, 240] on p "[PERSON_NAME] <[EMAIL_ADDRESS][DOMAIN_NAME]> : Nous avons reçu cette facture 40…" at bounding box center [306, 234] width 436 height 30
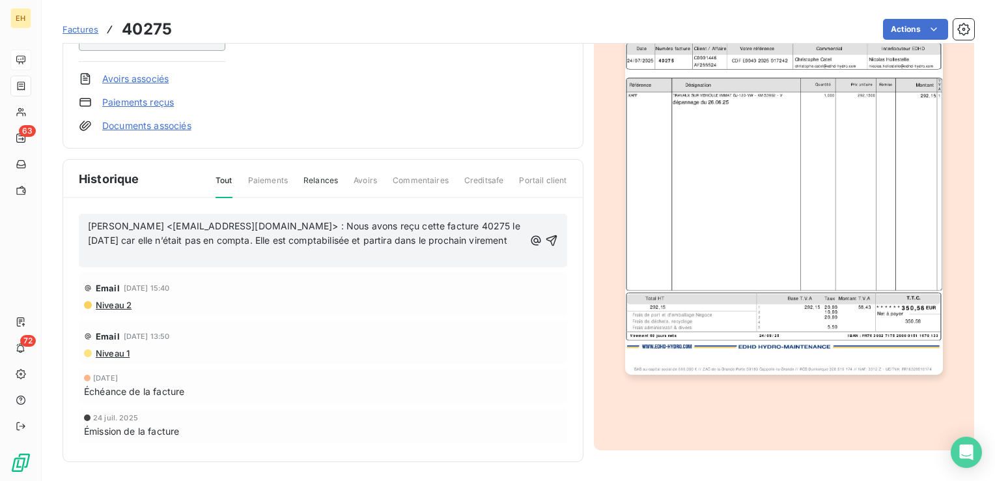
click at [258, 248] on p "[PERSON_NAME] <[EMAIL_ADDRESS][DOMAIN_NAME]> : Nous avons reçu cette facture 40…" at bounding box center [306, 234] width 436 height 30
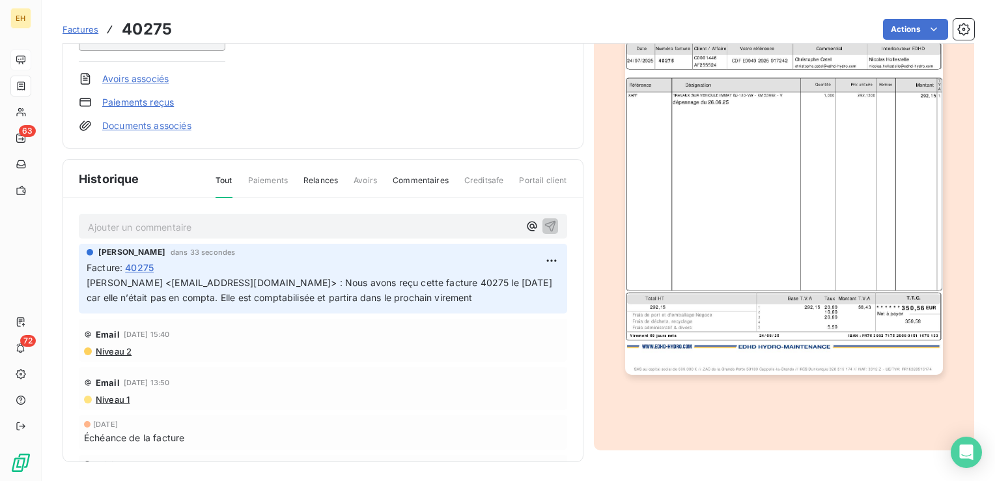
click at [122, 400] on span "Niveau 1" at bounding box center [111, 399] width 35 height 10
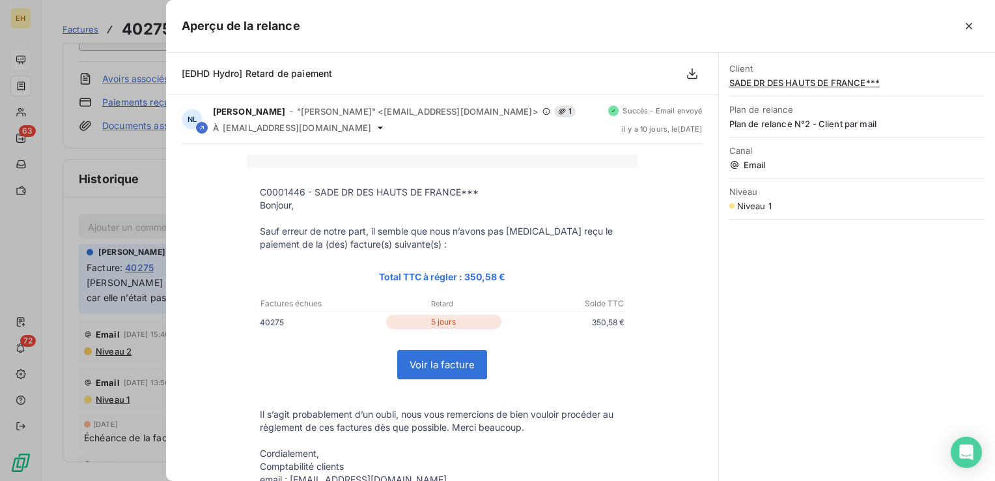
click at [970, 25] on icon "button" at bounding box center [969, 26] width 13 height 13
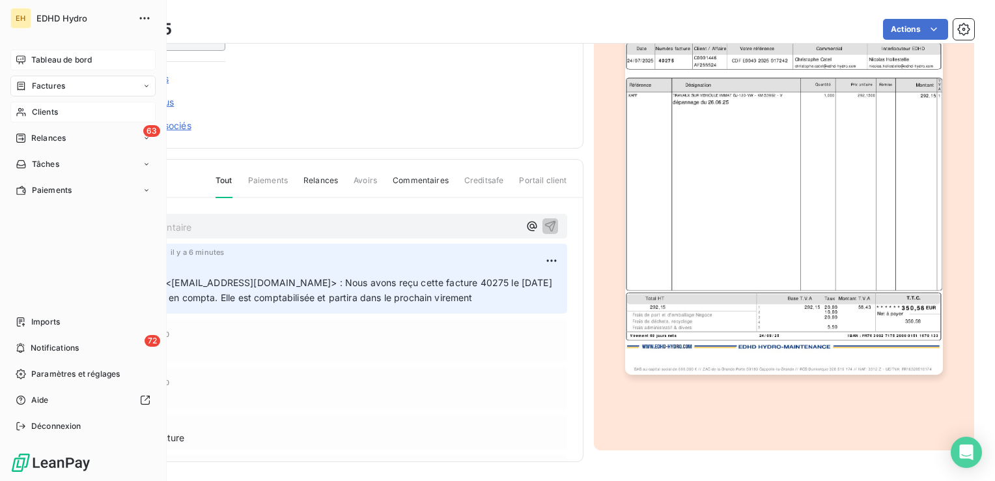
drag, startPoint x: 38, startPoint y: 109, endPoint x: 46, endPoint y: 109, distance: 7.8
click at [38, 109] on span "Clients" at bounding box center [45, 112] width 26 height 12
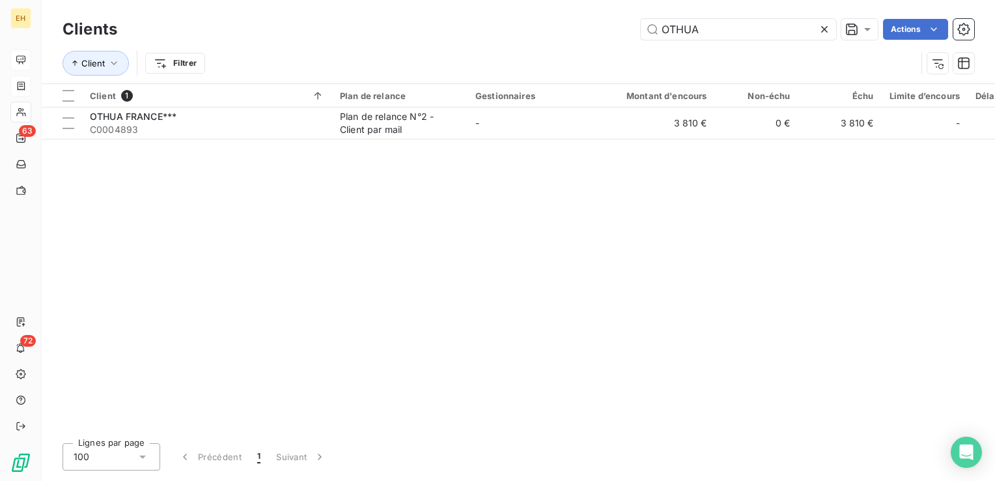
drag, startPoint x: 706, startPoint y: 35, endPoint x: 589, endPoint y: 33, distance: 117.2
click at [589, 33] on div "OTHUA Actions" at bounding box center [553, 29] width 841 height 21
type input "ISERCO"
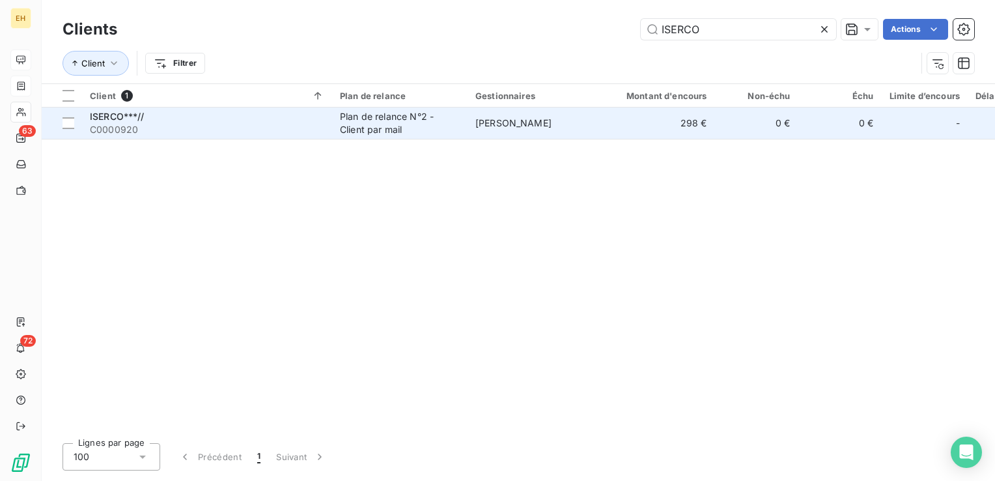
click at [292, 123] on span "C0000920" at bounding box center [207, 129] width 234 height 13
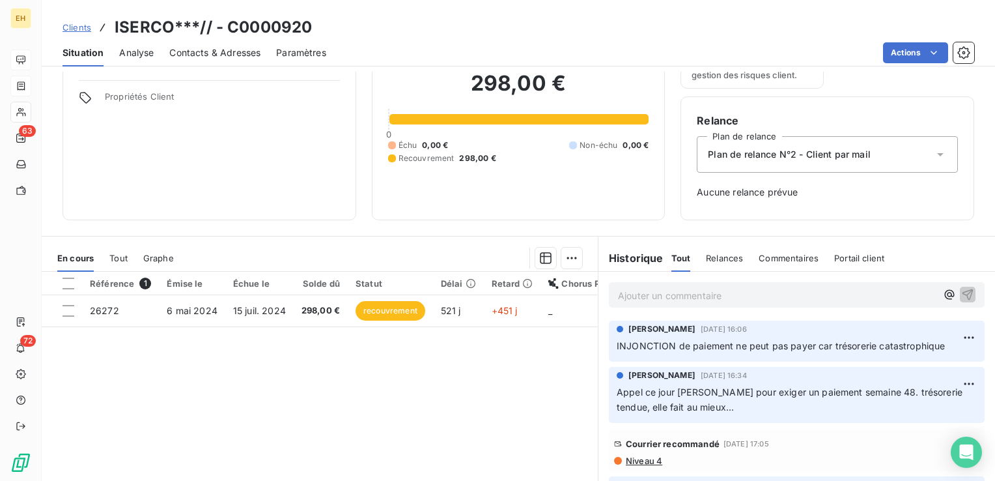
scroll to position [130, 0]
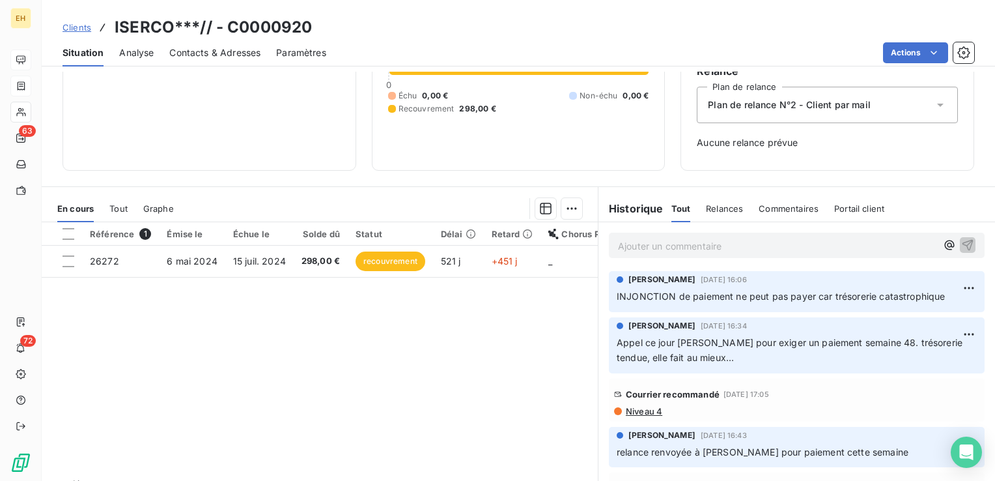
click at [78, 27] on span "Clients" at bounding box center [77, 27] width 29 height 10
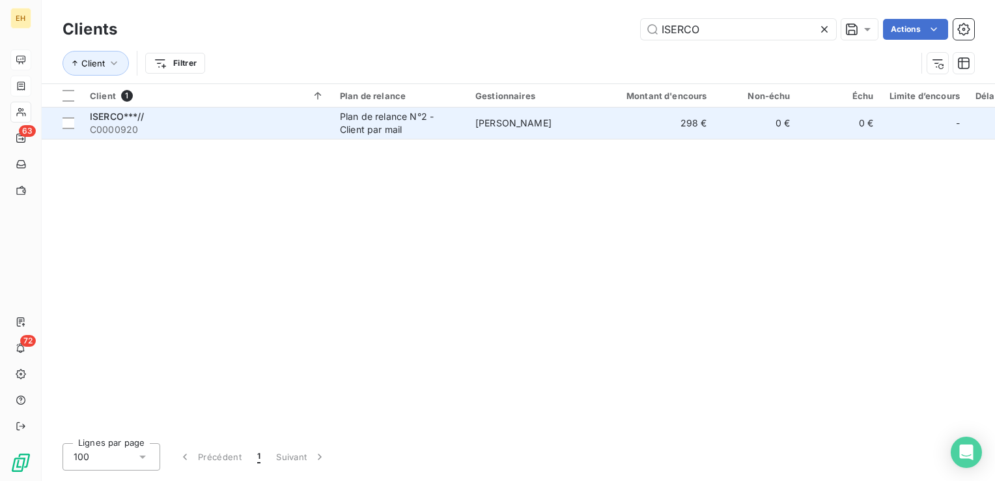
click at [103, 120] on span "ISERCO***//" at bounding box center [117, 116] width 55 height 11
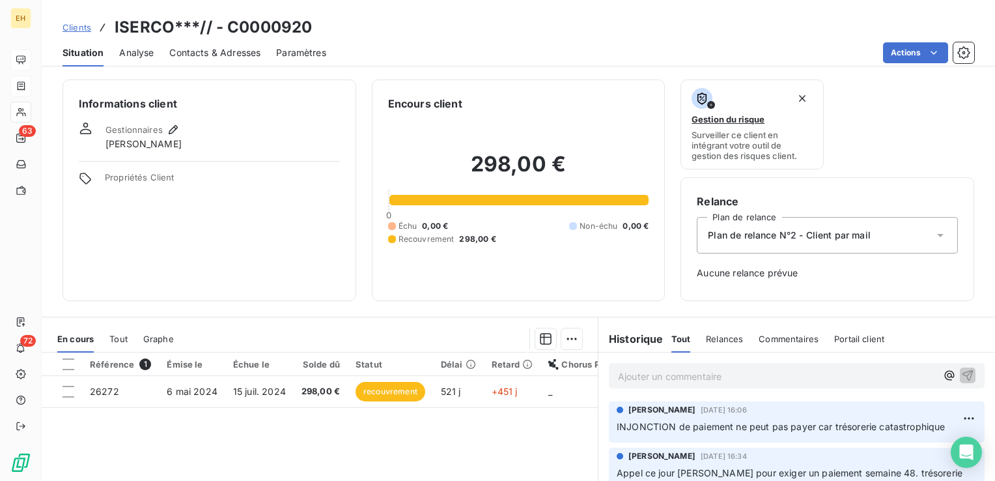
click at [414, 76] on div "Informations client Gestionnaires [PERSON_NAME] Propriétés Client Encours clien…" at bounding box center [518, 276] width 953 height 409
